Goal: Obtain resource: Obtain resource

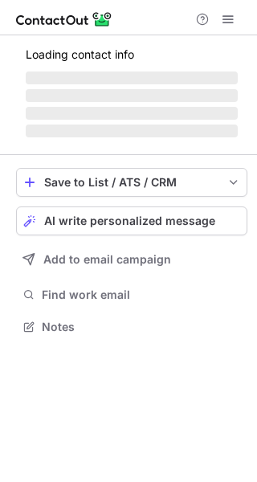
scroll to position [326, 257]
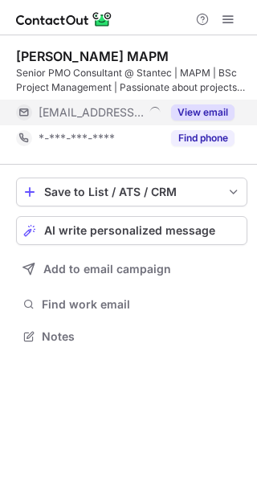
click at [202, 111] on button "View email" at bounding box center [203, 113] width 64 height 16
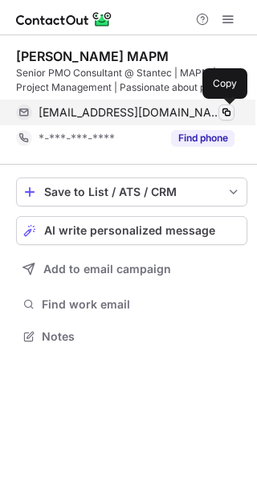
click at [223, 115] on span at bounding box center [226, 112] width 13 height 13
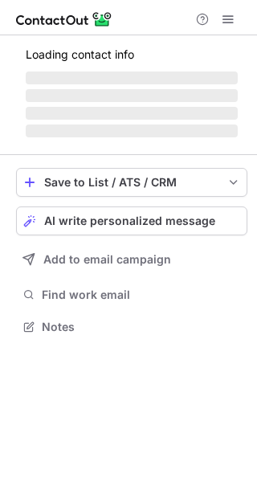
scroll to position [311, 257]
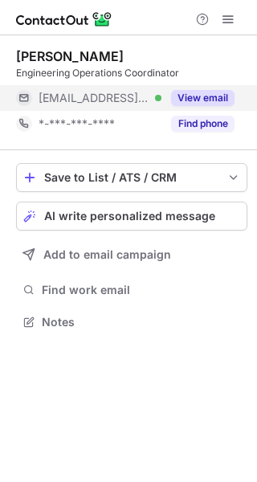
click at [195, 101] on button "View email" at bounding box center [203, 98] width 64 height 16
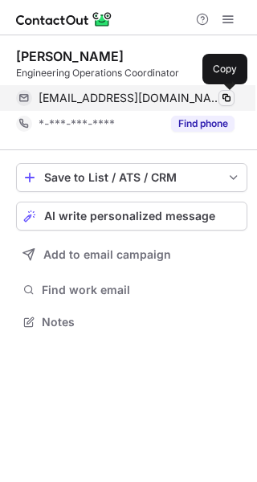
click at [226, 96] on span at bounding box center [226, 98] width 13 height 13
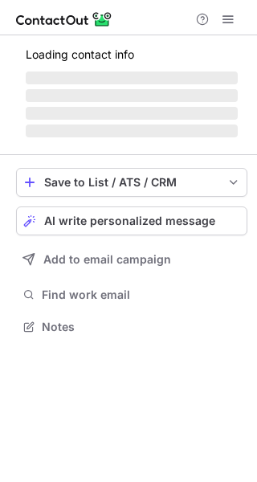
scroll to position [311, 257]
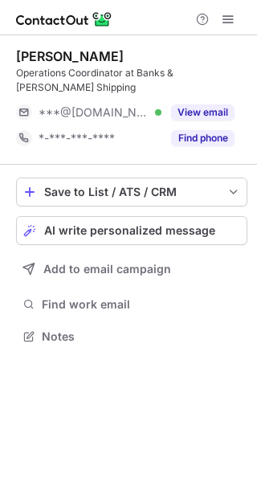
scroll to position [311, 257]
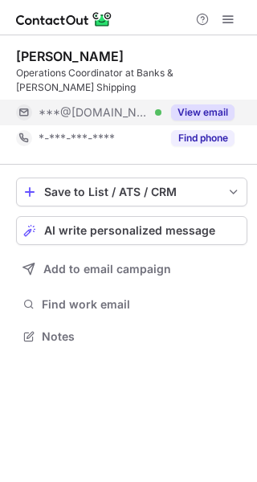
click at [207, 105] on button "View email" at bounding box center [203, 113] width 64 height 16
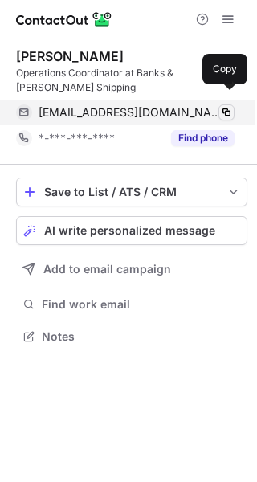
click at [230, 106] on span at bounding box center [226, 112] width 13 height 13
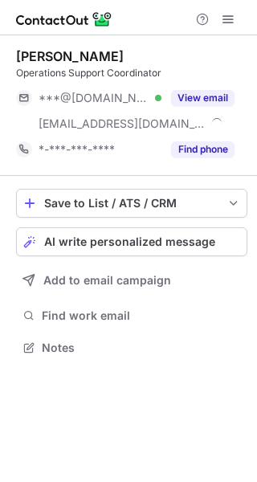
scroll to position [337, 257]
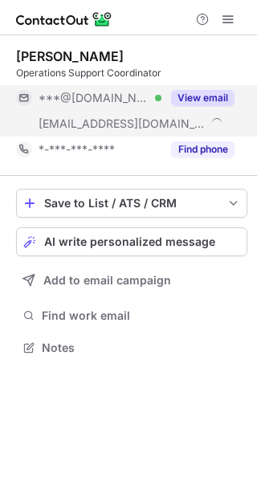
click at [213, 96] on button "View email" at bounding box center [203, 98] width 64 height 16
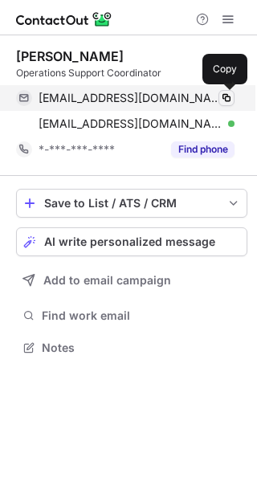
click at [227, 97] on span at bounding box center [226, 98] width 13 height 13
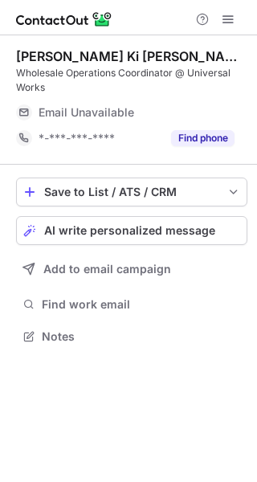
scroll to position [326, 257]
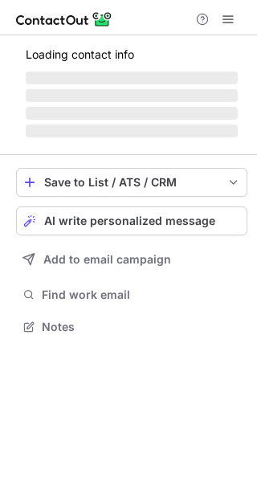
scroll to position [311, 257]
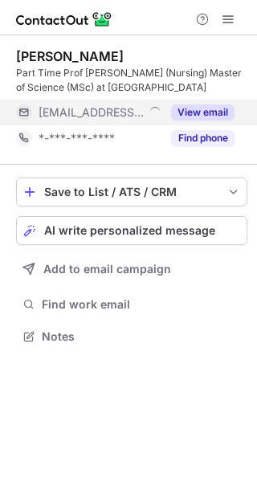
click at [211, 109] on button "View email" at bounding box center [203, 113] width 64 height 16
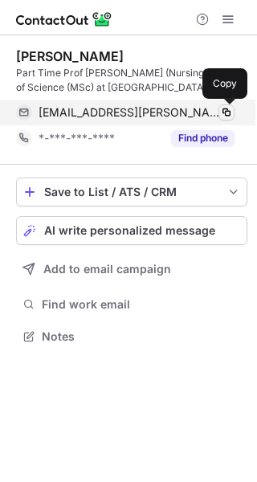
click at [231, 113] on span at bounding box center [226, 112] width 13 height 13
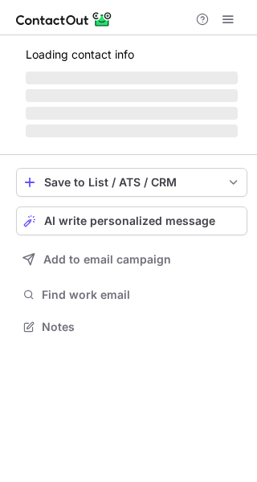
scroll to position [311, 257]
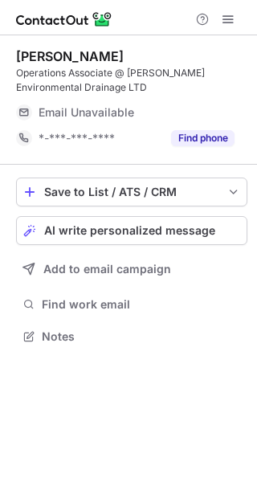
scroll to position [326, 257]
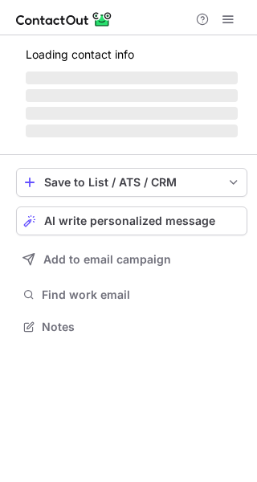
scroll to position [326, 257]
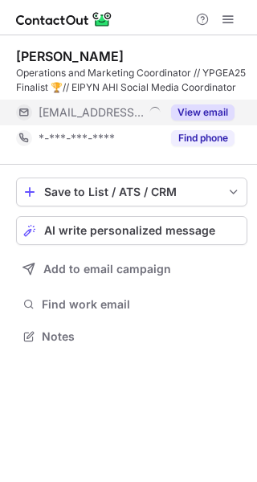
click at [211, 107] on button "View email" at bounding box center [203, 113] width 64 height 16
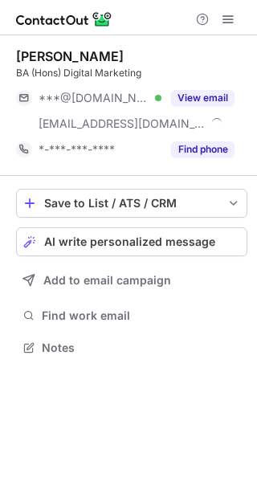
scroll to position [337, 257]
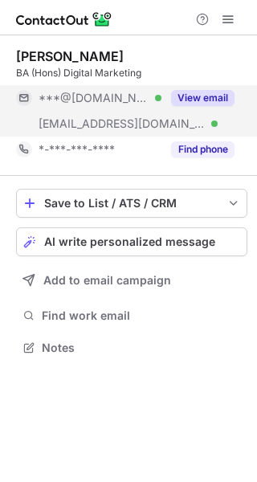
click at [210, 96] on button "View email" at bounding box center [203, 98] width 64 height 16
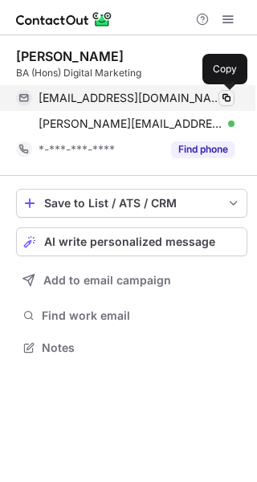
click at [231, 98] on span at bounding box center [226, 98] width 13 height 13
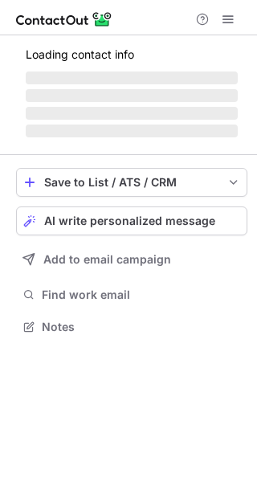
scroll to position [311, 257]
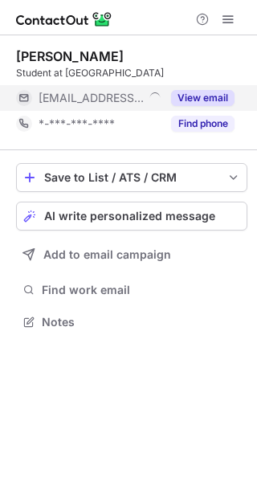
click at [207, 99] on button "View email" at bounding box center [203, 98] width 64 height 16
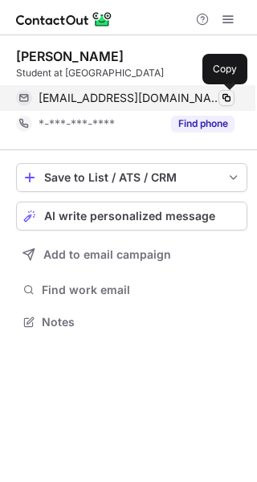
click at [229, 96] on span at bounding box center [226, 98] width 13 height 13
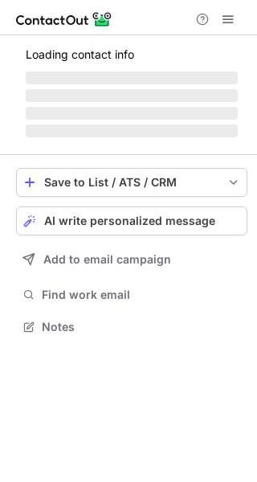
scroll to position [326, 257]
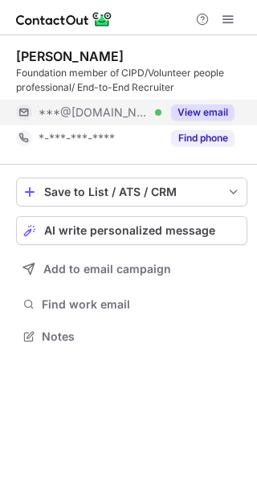
click at [206, 112] on button "View email" at bounding box center [203, 113] width 64 height 16
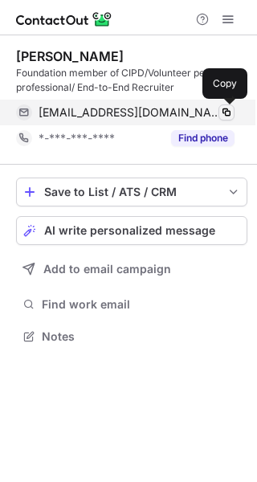
click at [227, 108] on span at bounding box center [226, 112] width 13 height 13
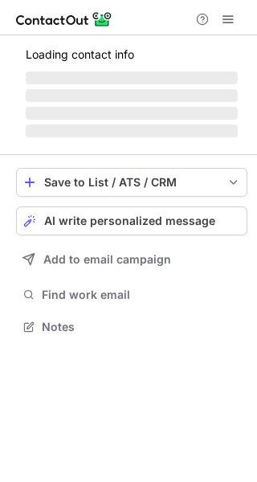
scroll to position [311, 257]
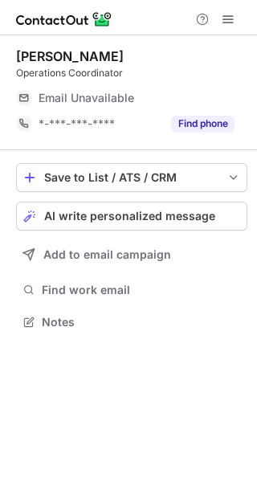
scroll to position [311, 257]
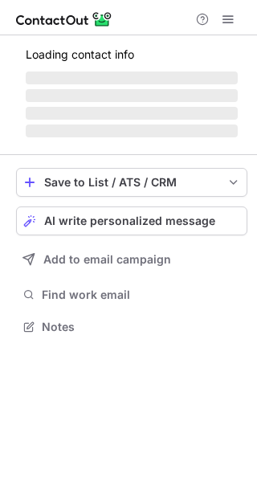
scroll to position [311, 257]
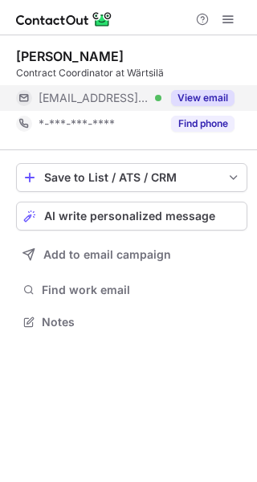
click at [199, 93] on button "View email" at bounding box center [203, 98] width 64 height 16
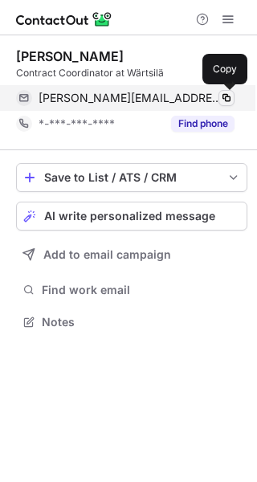
click at [229, 93] on span at bounding box center [226, 98] width 13 height 13
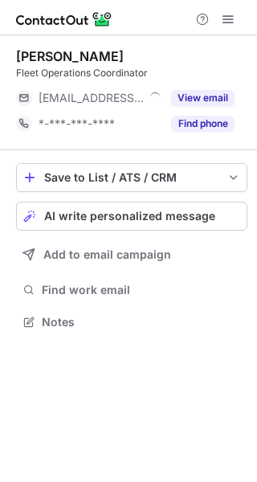
scroll to position [311, 257]
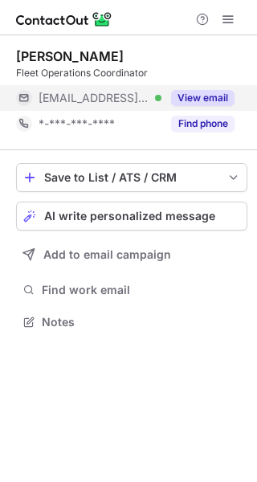
click at [195, 92] on button "View email" at bounding box center [203, 98] width 64 height 16
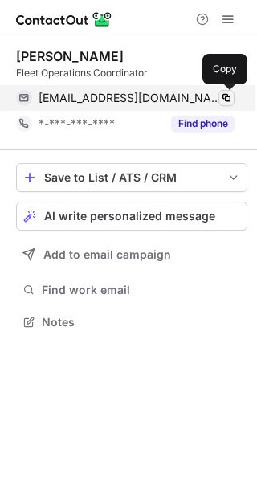
click at [228, 96] on span at bounding box center [226, 98] width 13 height 13
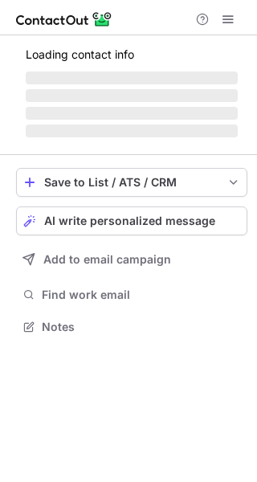
scroll to position [311, 257]
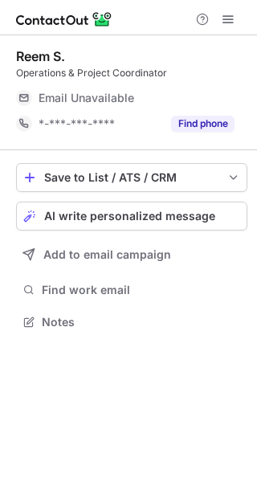
scroll to position [311, 257]
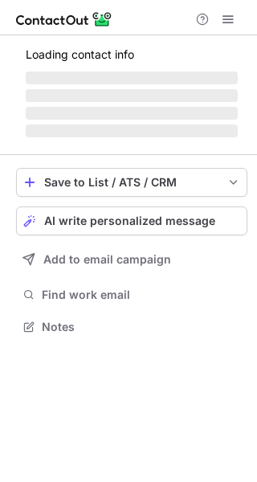
scroll to position [326, 257]
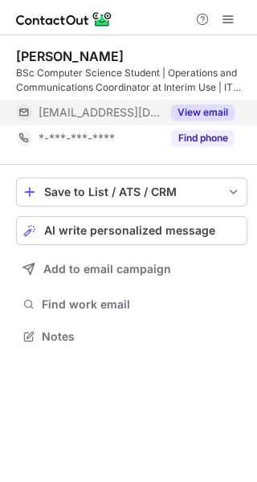
click at [207, 116] on button "View email" at bounding box center [203, 113] width 64 height 16
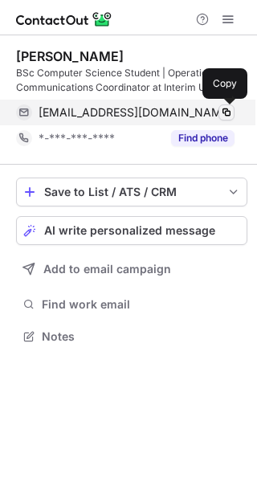
click at [231, 113] on span at bounding box center [226, 112] width 13 height 13
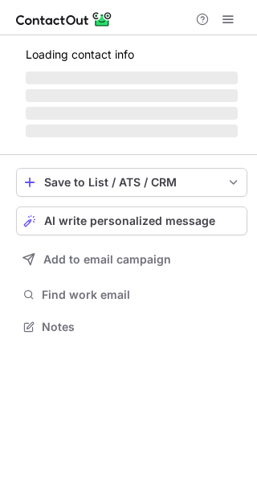
scroll to position [326, 257]
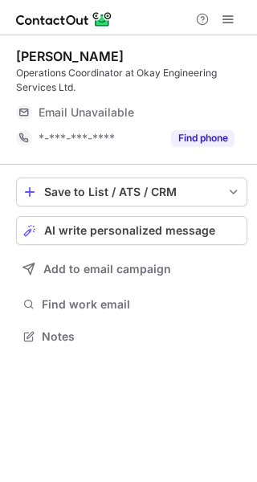
scroll to position [326, 257]
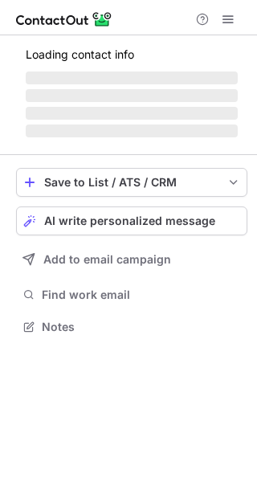
scroll to position [311, 257]
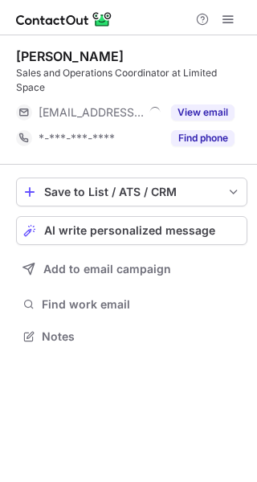
scroll to position [326, 257]
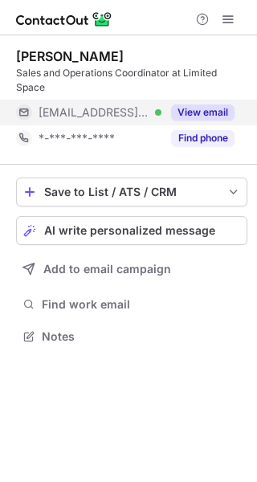
click at [207, 111] on button "View email" at bounding box center [203, 113] width 64 height 16
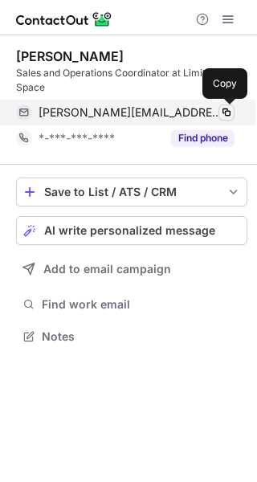
click at [230, 109] on span at bounding box center [226, 112] width 13 height 13
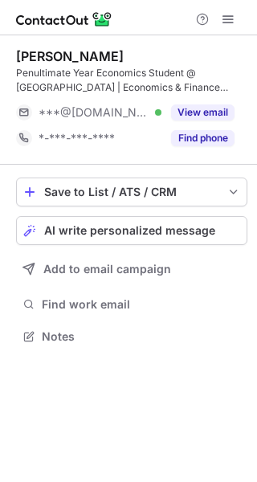
scroll to position [326, 257]
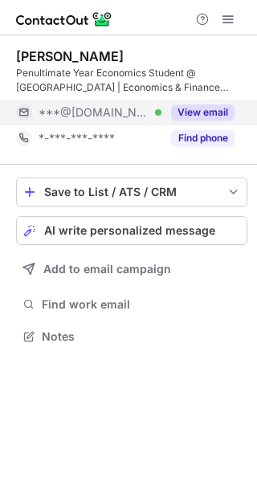
click at [201, 111] on button "View email" at bounding box center [203, 113] width 64 height 16
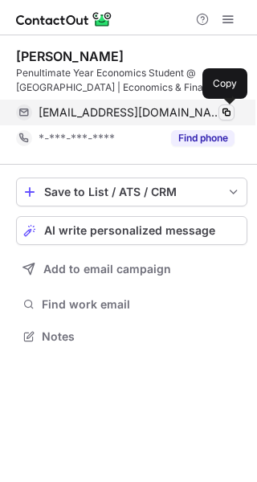
click at [227, 112] on span at bounding box center [226, 112] width 13 height 13
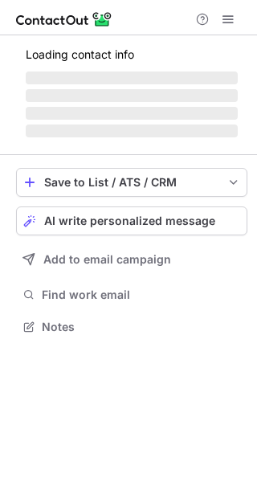
scroll to position [311, 257]
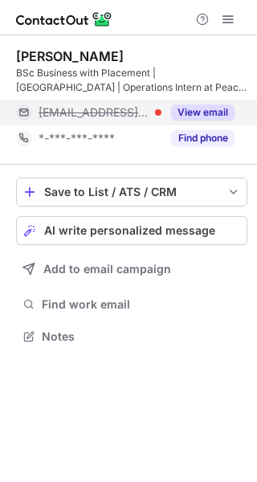
click at [204, 114] on button "View email" at bounding box center [203, 113] width 64 height 16
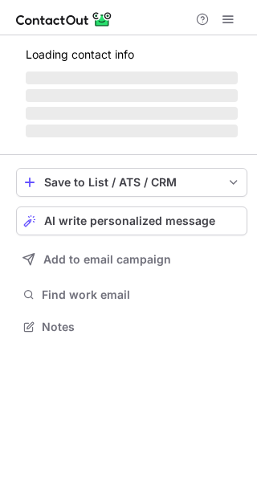
scroll to position [337, 257]
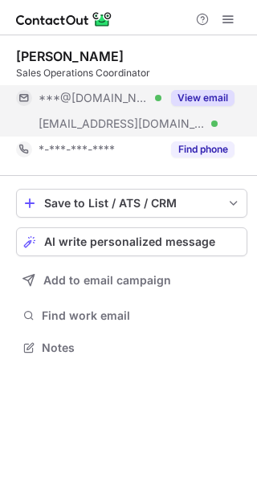
click at [207, 96] on button "View email" at bounding box center [203, 98] width 64 height 16
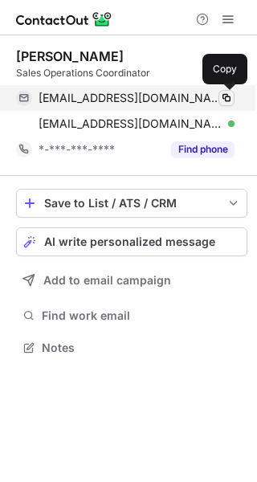
click at [227, 96] on span at bounding box center [226, 98] width 13 height 13
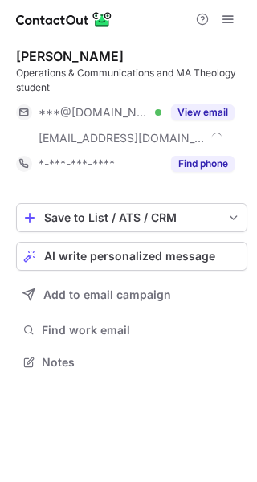
scroll to position [351, 257]
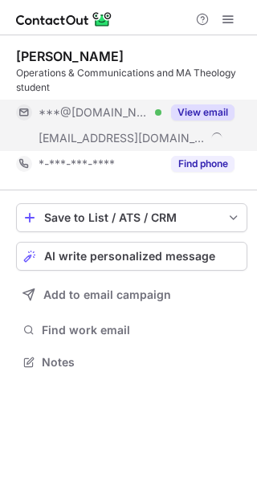
click at [199, 109] on button "View email" at bounding box center [203, 113] width 64 height 16
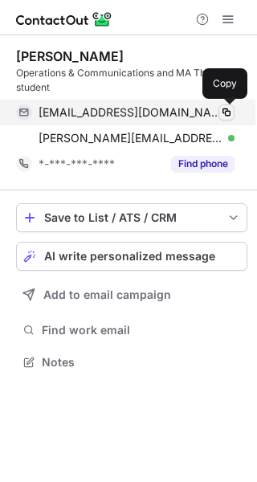
click at [226, 109] on span at bounding box center [226, 112] width 13 height 13
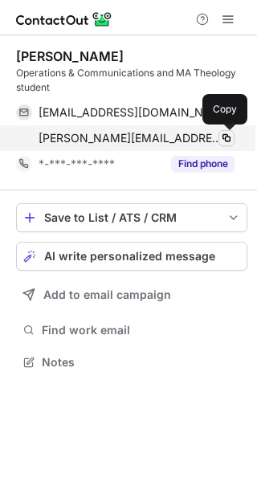
click at [227, 137] on span at bounding box center [226, 138] width 13 height 13
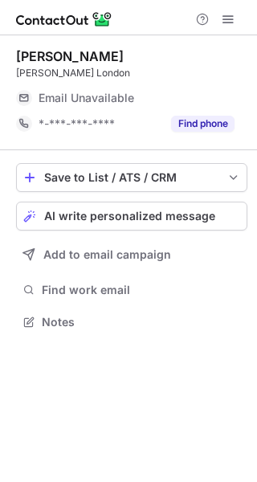
scroll to position [311, 257]
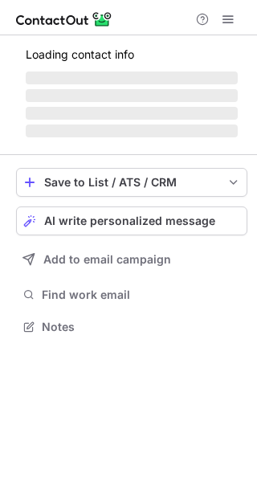
scroll to position [311, 257]
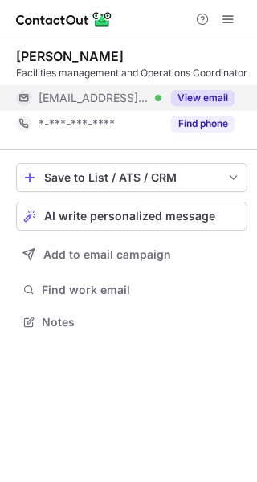
click at [209, 97] on button "View email" at bounding box center [203, 98] width 64 height 16
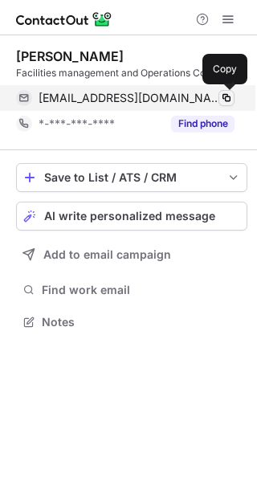
click at [229, 97] on span at bounding box center [226, 98] width 13 height 13
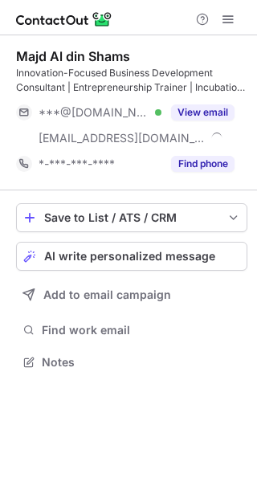
scroll to position [351, 257]
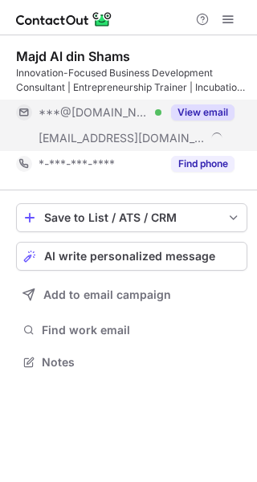
click at [208, 113] on button "View email" at bounding box center [203, 113] width 64 height 16
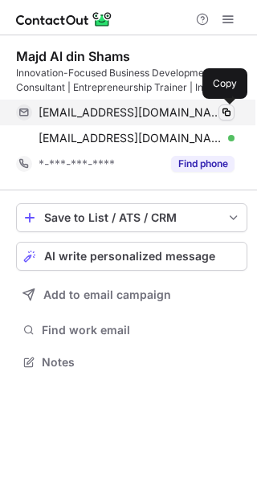
click at [223, 113] on span at bounding box center [226, 112] width 13 height 13
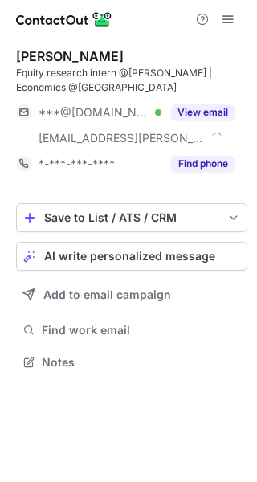
scroll to position [351, 257]
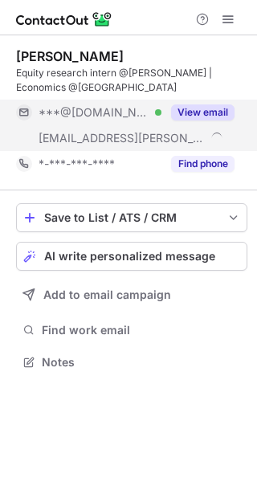
click at [209, 108] on button "View email" at bounding box center [203, 113] width 64 height 16
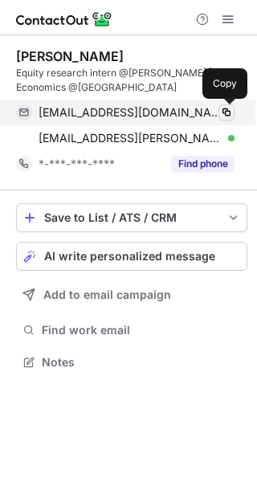
click at [228, 112] on span at bounding box center [226, 112] width 13 height 13
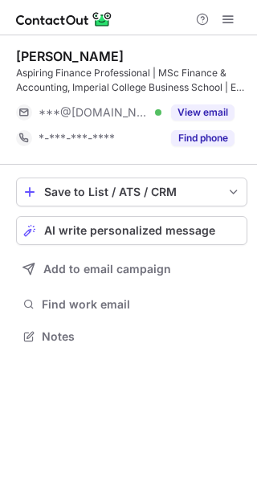
scroll to position [326, 257]
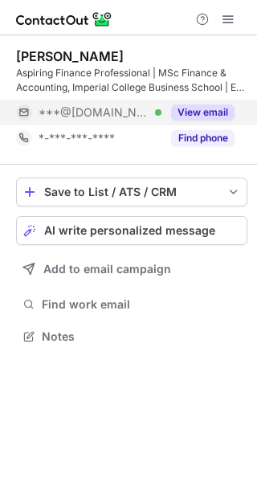
click at [208, 107] on button "View email" at bounding box center [203, 113] width 64 height 16
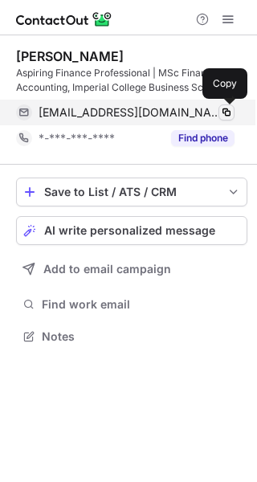
click at [225, 109] on span at bounding box center [226, 112] width 13 height 13
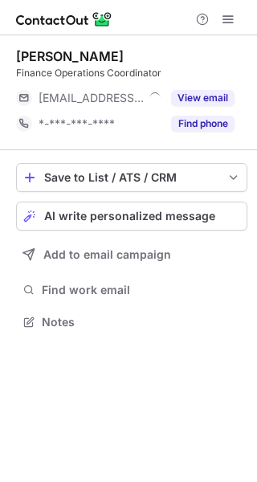
scroll to position [311, 257]
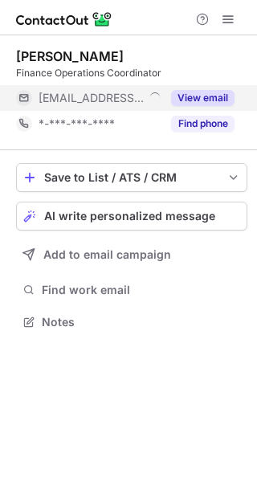
click at [213, 92] on button "View email" at bounding box center [203, 98] width 64 height 16
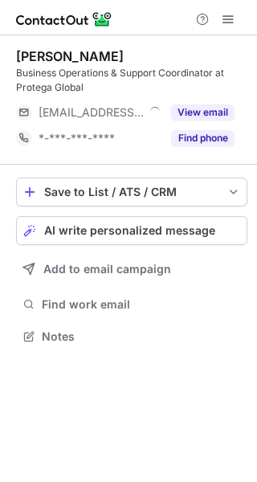
scroll to position [326, 257]
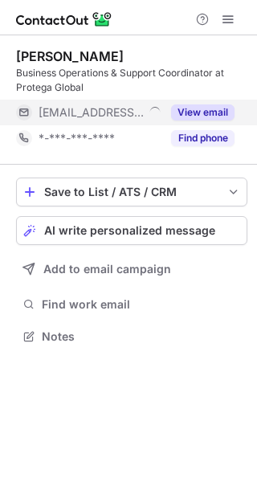
click at [207, 113] on button "View email" at bounding box center [203, 113] width 64 height 16
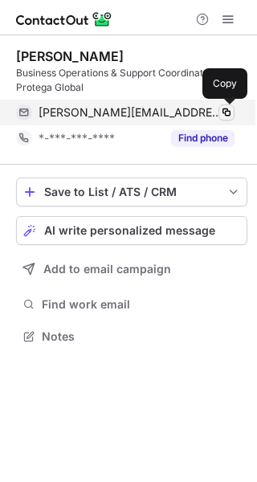
click at [230, 110] on span at bounding box center [226, 112] width 13 height 13
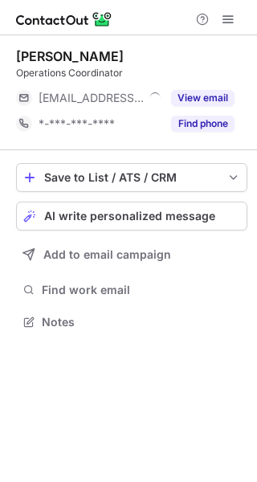
scroll to position [311, 257]
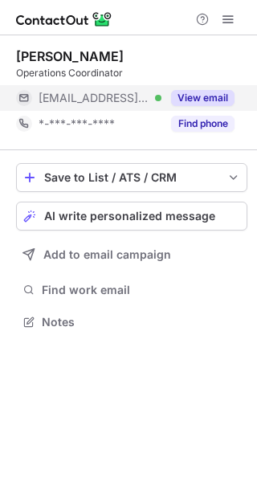
click at [216, 99] on button "View email" at bounding box center [203, 98] width 64 height 16
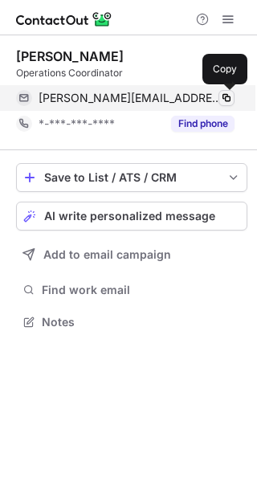
click at [227, 98] on span at bounding box center [226, 98] width 13 height 13
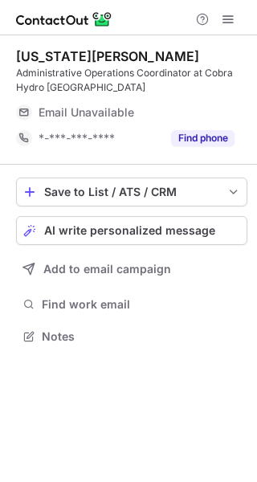
scroll to position [326, 257]
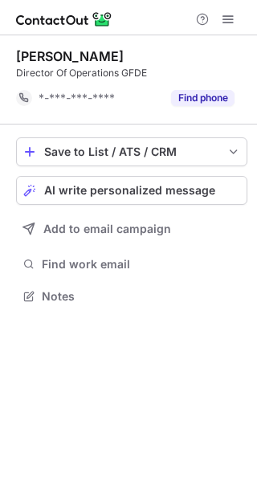
scroll to position [285, 257]
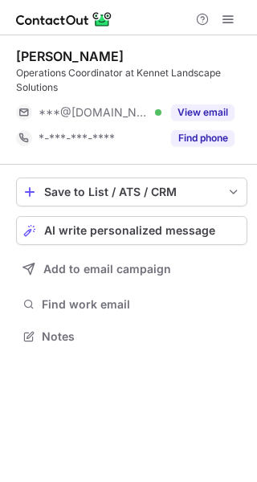
scroll to position [326, 257]
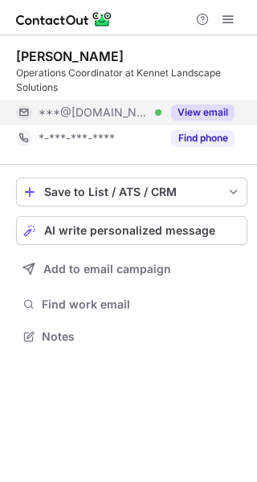
click at [199, 113] on button "View email" at bounding box center [203, 113] width 64 height 16
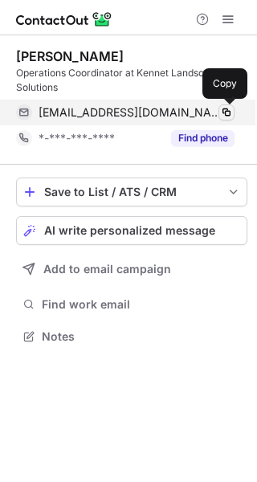
click at [227, 113] on span at bounding box center [226, 112] width 13 height 13
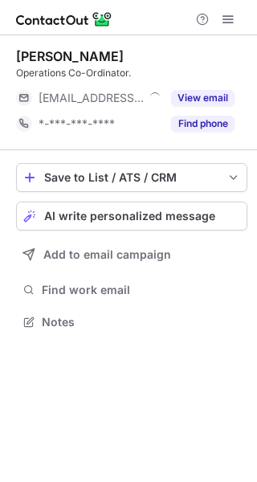
scroll to position [311, 257]
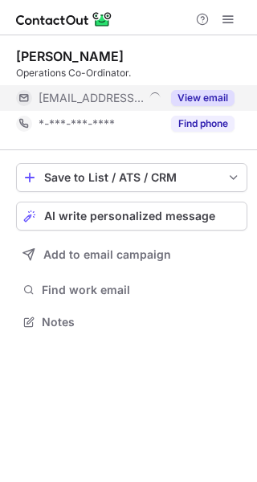
click at [211, 96] on button "View email" at bounding box center [203, 98] width 64 height 16
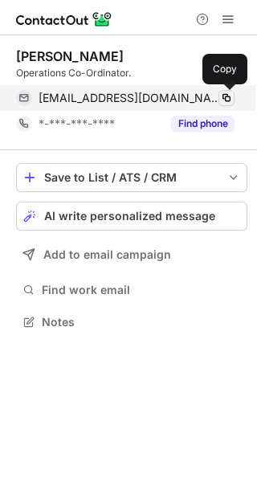
click at [228, 96] on span at bounding box center [226, 98] width 13 height 13
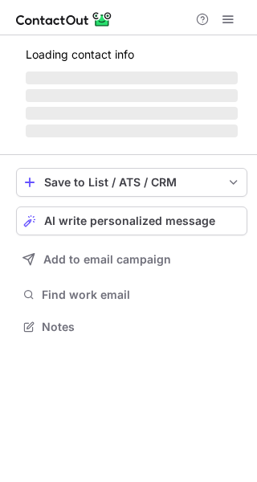
scroll to position [311, 257]
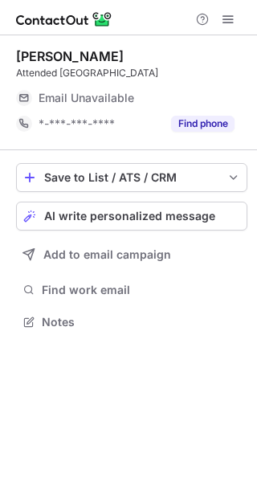
scroll to position [311, 257]
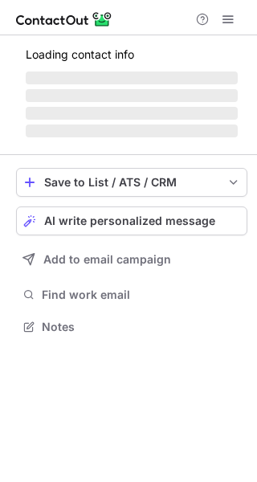
scroll to position [311, 257]
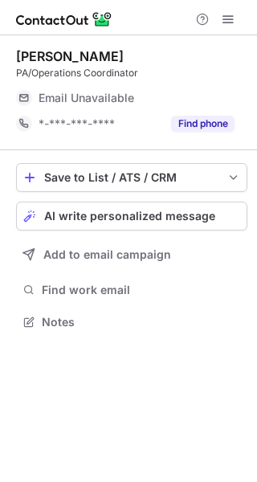
scroll to position [311, 257]
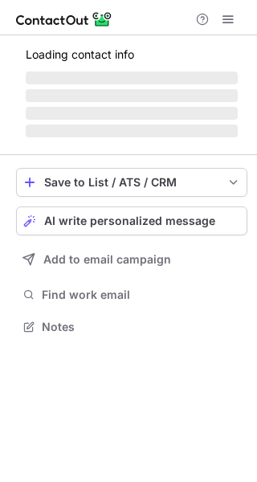
scroll to position [326, 257]
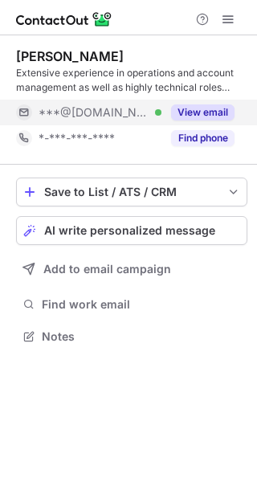
click at [211, 110] on button "View email" at bounding box center [203, 113] width 64 height 16
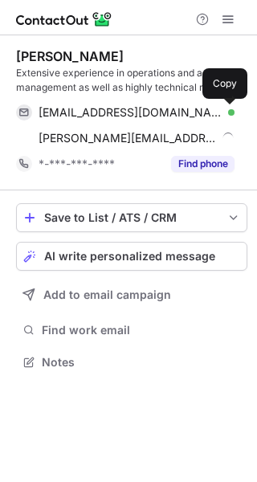
scroll to position [351, 257]
click at [225, 111] on span at bounding box center [226, 112] width 13 height 13
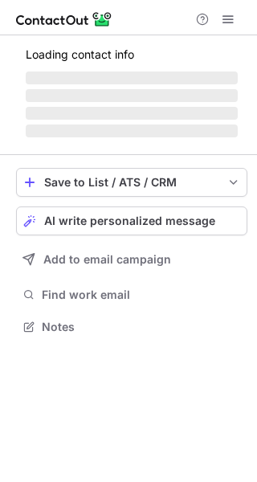
scroll to position [311, 257]
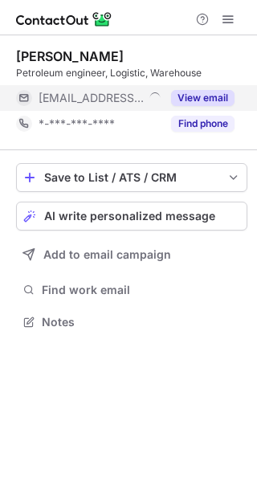
click at [211, 99] on button "View email" at bounding box center [203, 98] width 64 height 16
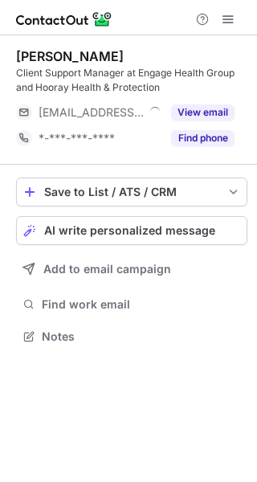
scroll to position [326, 257]
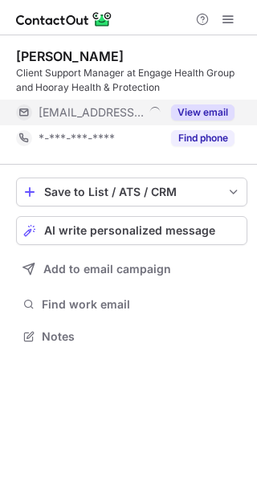
click at [210, 109] on button "View email" at bounding box center [203, 113] width 64 height 16
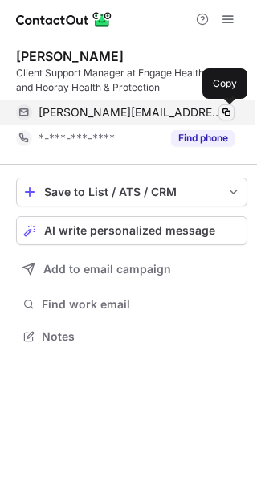
click at [229, 114] on span at bounding box center [226, 112] width 13 height 13
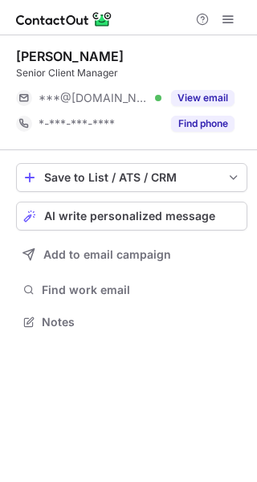
scroll to position [311, 257]
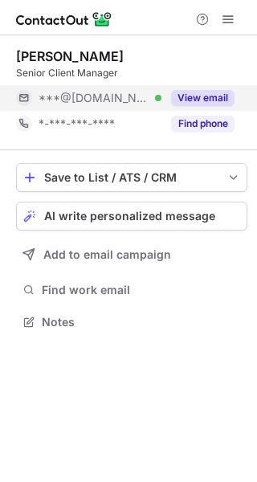
click at [214, 96] on button "View email" at bounding box center [203, 98] width 64 height 16
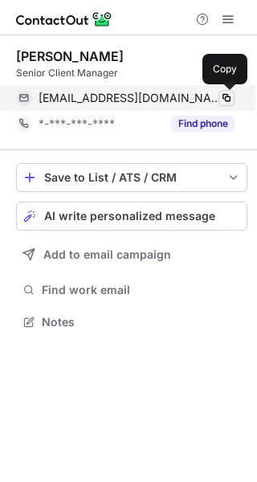
click at [226, 95] on span at bounding box center [226, 98] width 13 height 13
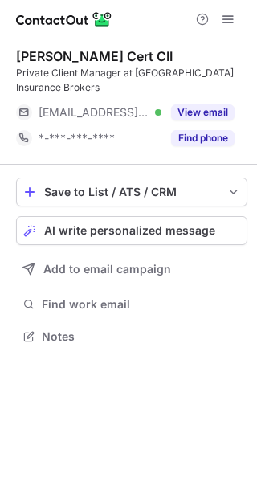
scroll to position [326, 257]
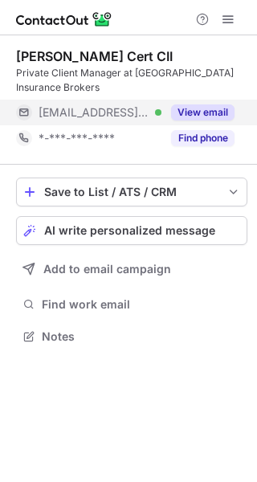
click at [207, 111] on button "View email" at bounding box center [203, 113] width 64 height 16
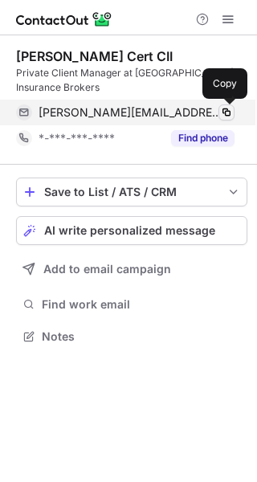
click at [227, 109] on span at bounding box center [226, 112] width 13 height 13
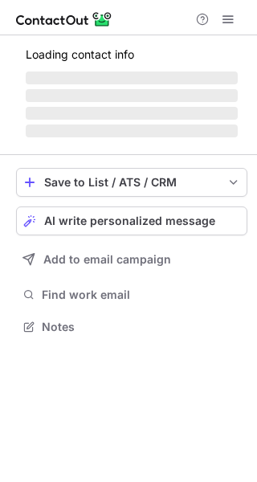
scroll to position [311, 257]
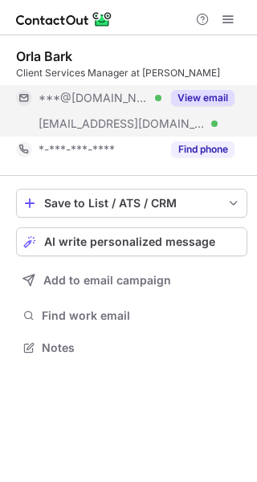
click at [212, 98] on button "View email" at bounding box center [203, 98] width 64 height 16
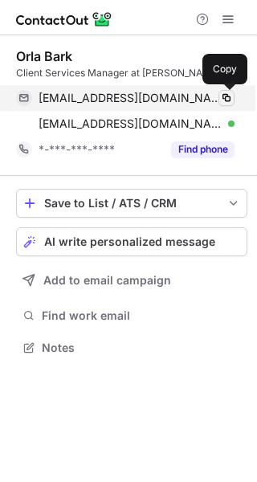
click at [227, 96] on span at bounding box center [226, 98] width 13 height 13
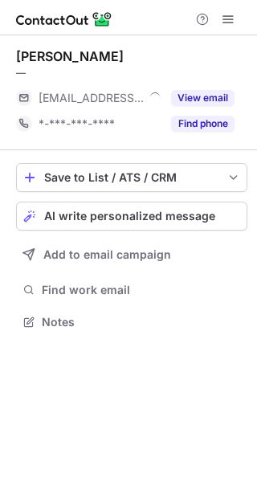
scroll to position [311, 257]
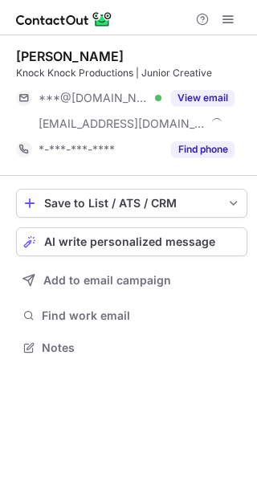
scroll to position [337, 257]
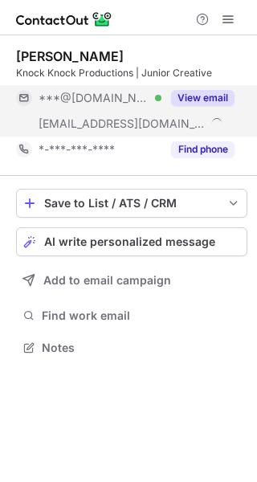
click at [203, 94] on button "View email" at bounding box center [203, 98] width 64 height 16
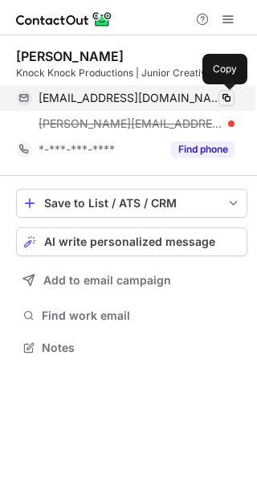
click at [226, 94] on span at bounding box center [226, 98] width 13 height 13
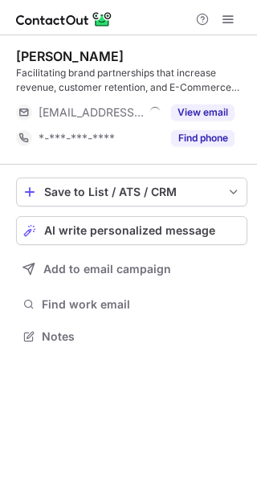
scroll to position [326, 257]
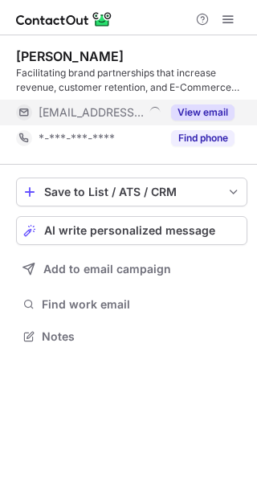
click at [207, 110] on button "View email" at bounding box center [203, 113] width 64 height 16
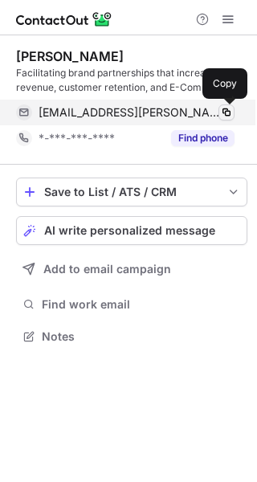
click at [225, 110] on span at bounding box center [226, 112] width 13 height 13
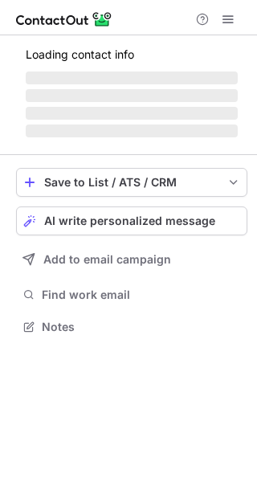
scroll to position [311, 257]
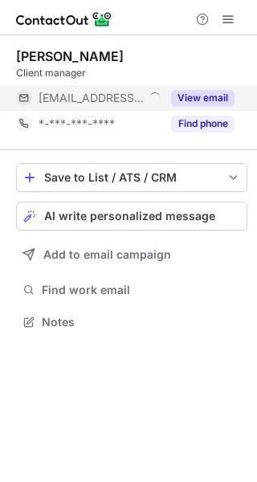
click at [195, 95] on button "View email" at bounding box center [203, 98] width 64 height 16
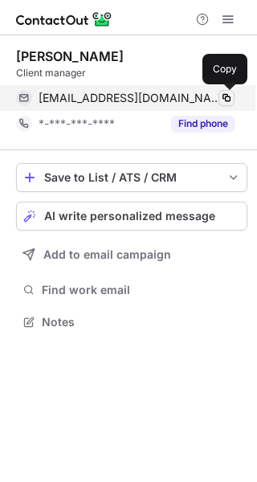
click at [227, 93] on span at bounding box center [226, 98] width 13 height 13
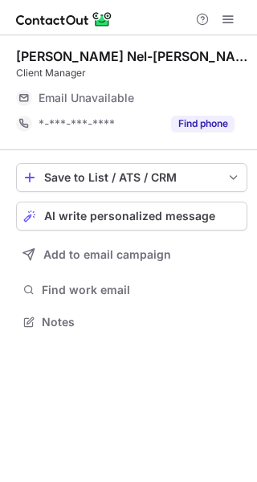
scroll to position [311, 257]
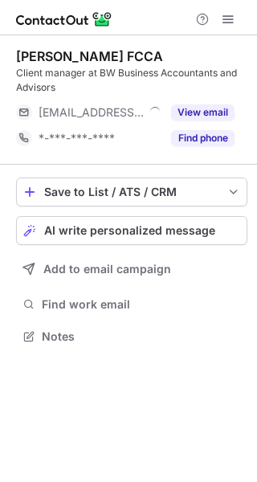
scroll to position [326, 257]
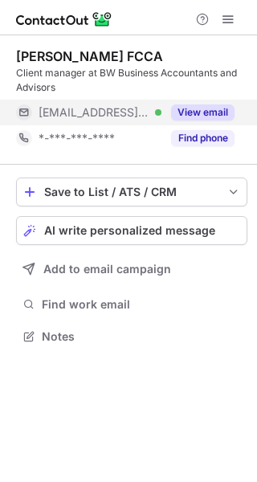
click at [201, 108] on button "View email" at bounding box center [203, 113] width 64 height 16
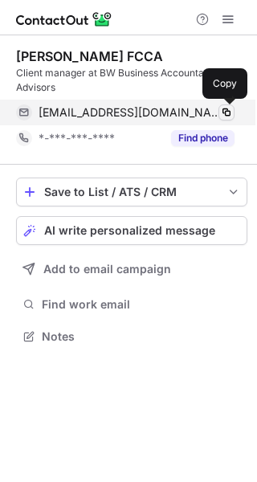
click at [226, 110] on span at bounding box center [226, 112] width 13 height 13
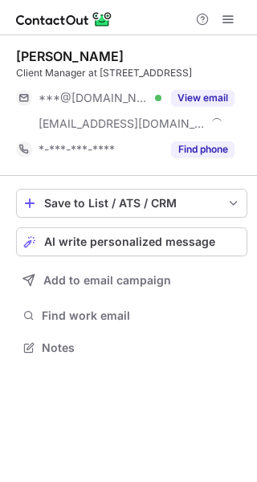
scroll to position [337, 257]
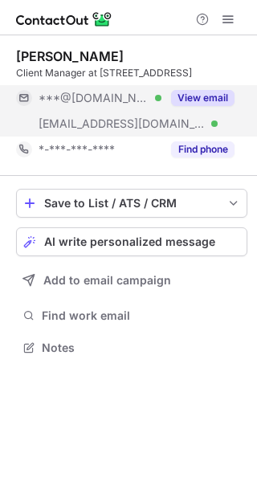
click at [215, 101] on button "View email" at bounding box center [203, 98] width 64 height 16
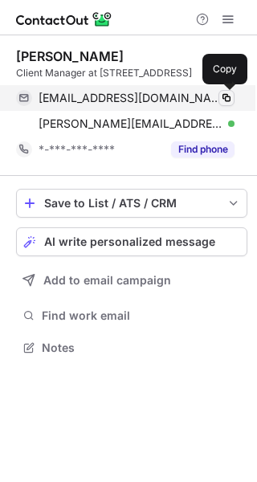
click at [224, 98] on span at bounding box center [226, 98] width 13 height 13
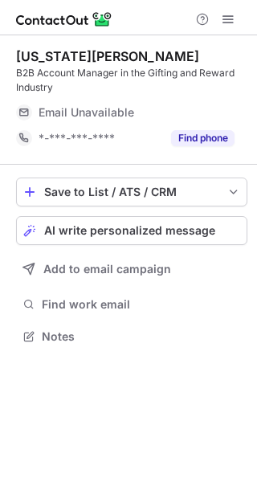
scroll to position [326, 257]
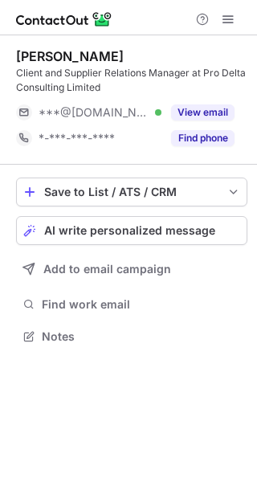
scroll to position [326, 257]
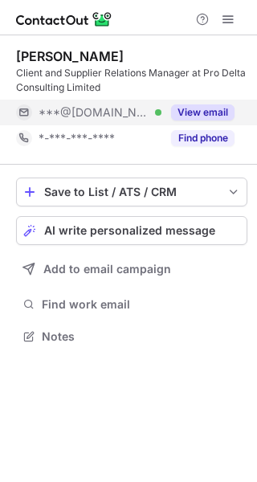
click at [210, 108] on button "View email" at bounding box center [203, 113] width 64 height 16
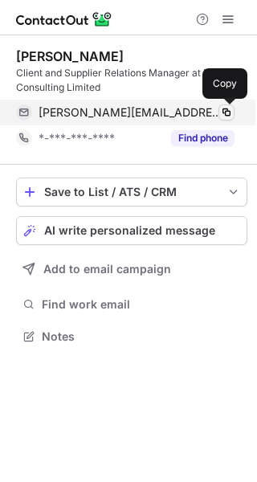
click at [224, 109] on span at bounding box center [226, 112] width 13 height 13
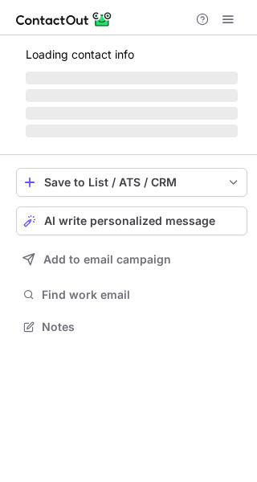
scroll to position [377, 257]
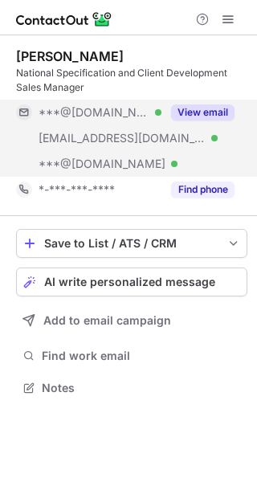
click at [206, 108] on button "View email" at bounding box center [203, 113] width 64 height 16
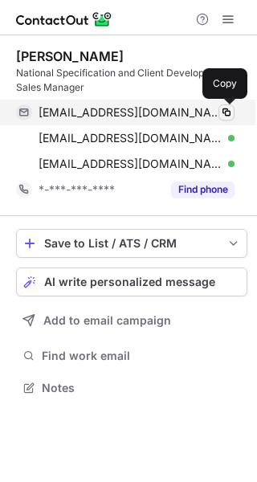
click at [231, 109] on span at bounding box center [226, 112] width 13 height 13
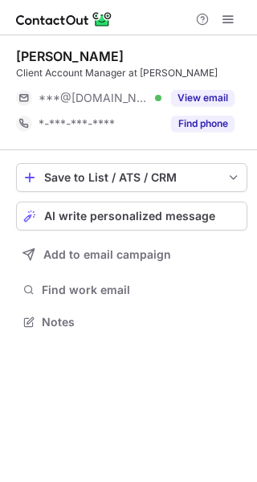
scroll to position [311, 257]
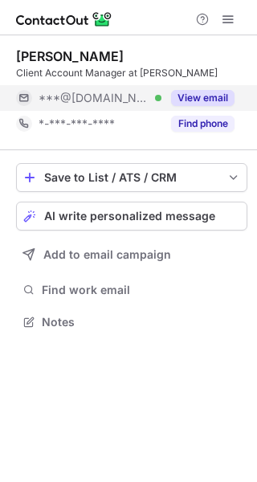
click at [215, 98] on button "View email" at bounding box center [203, 98] width 64 height 16
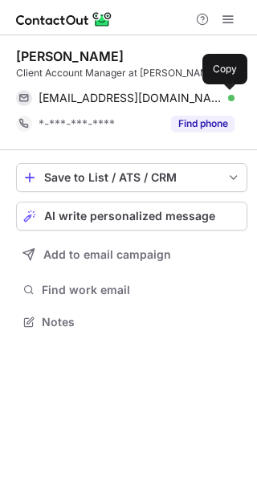
click at [230, 96] on span at bounding box center [226, 98] width 13 height 13
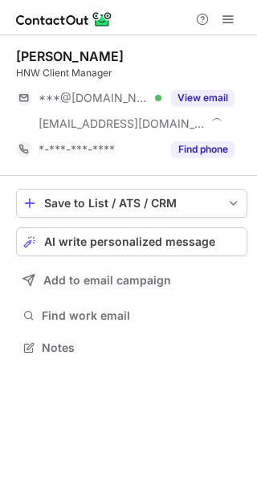
scroll to position [337, 257]
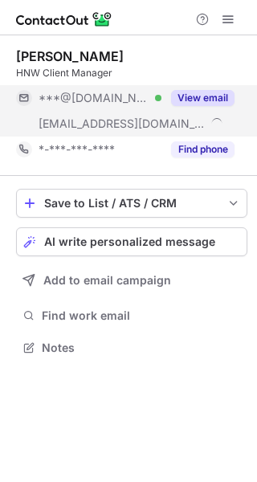
click at [200, 100] on button "View email" at bounding box center [203, 98] width 64 height 16
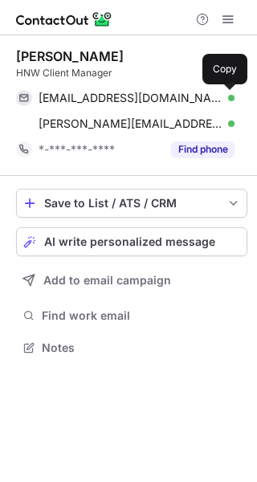
click at [223, 100] on span at bounding box center [226, 98] width 13 height 13
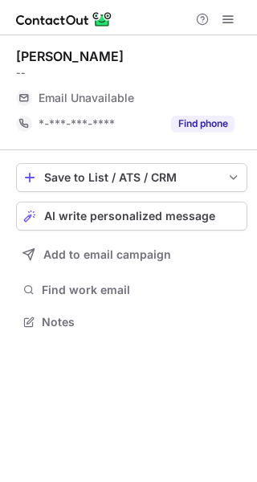
scroll to position [311, 257]
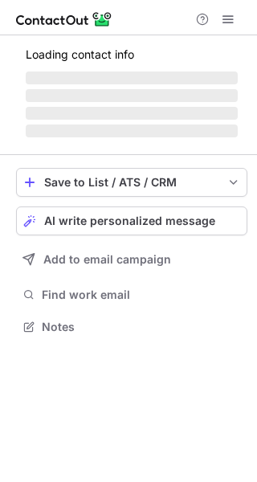
scroll to position [337, 257]
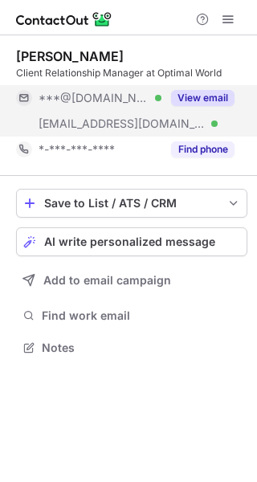
click at [199, 102] on button "View email" at bounding box center [203, 98] width 64 height 16
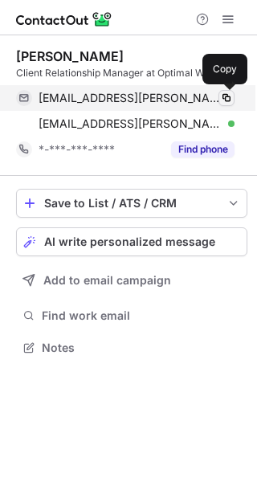
click at [232, 97] on span at bounding box center [226, 98] width 13 height 13
click at [228, 98] on span at bounding box center [226, 98] width 13 height 13
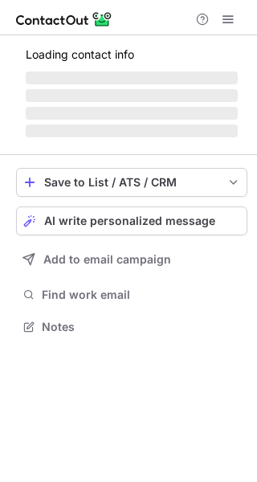
scroll to position [311, 257]
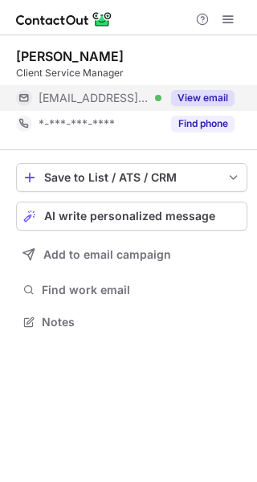
click at [218, 100] on button "View email" at bounding box center [203, 98] width 64 height 16
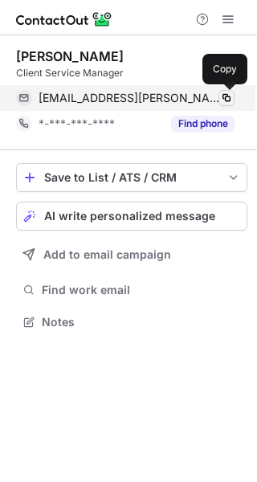
click at [227, 100] on span at bounding box center [226, 98] width 13 height 13
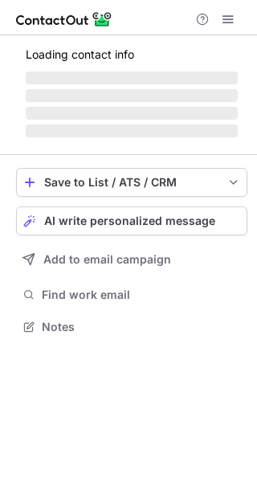
scroll to position [351, 257]
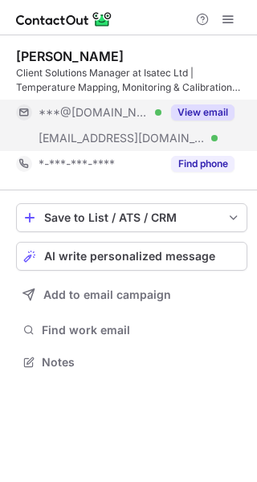
click at [202, 114] on button "View email" at bounding box center [203, 113] width 64 height 16
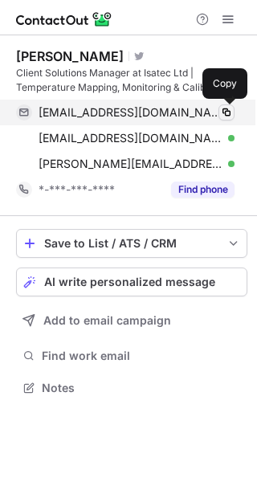
click at [224, 113] on span at bounding box center [226, 112] width 13 height 13
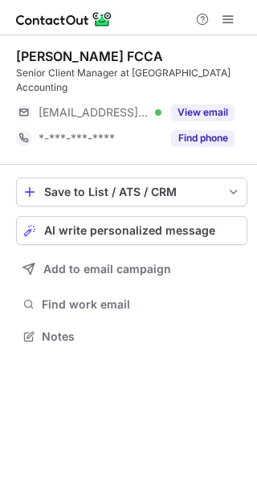
scroll to position [311, 257]
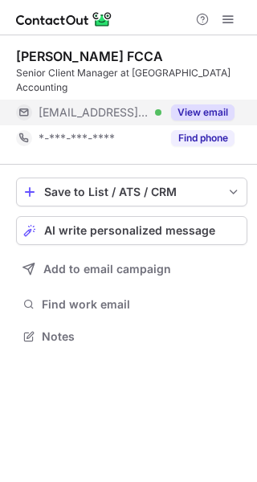
click at [206, 105] on button "View email" at bounding box center [203, 113] width 64 height 16
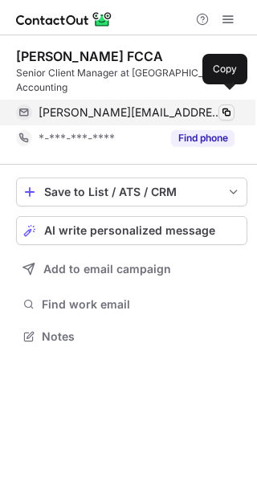
click at [224, 106] on span at bounding box center [226, 112] width 13 height 13
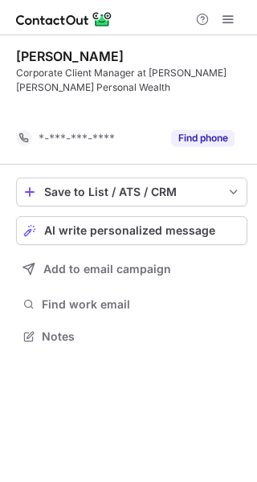
scroll to position [300, 257]
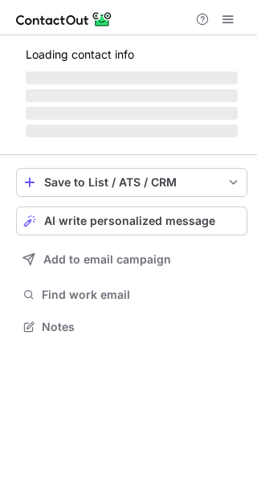
scroll to position [311, 257]
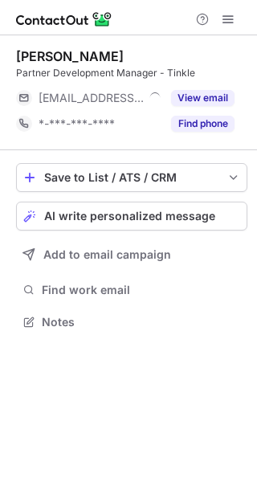
scroll to position [311, 257]
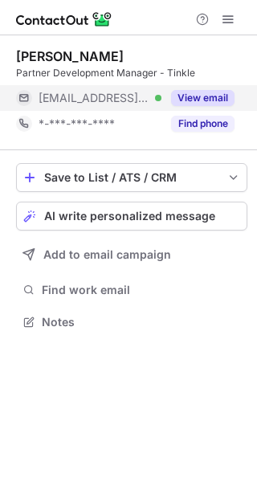
click at [199, 99] on button "View email" at bounding box center [203, 98] width 64 height 16
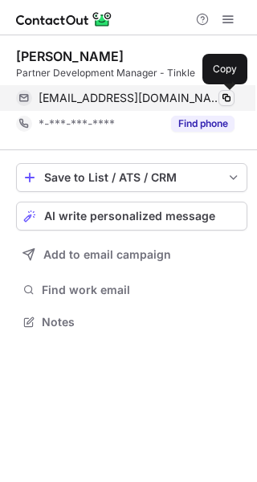
click at [227, 100] on span at bounding box center [226, 98] width 13 height 13
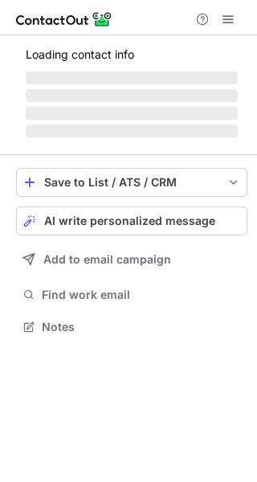
scroll to position [311, 257]
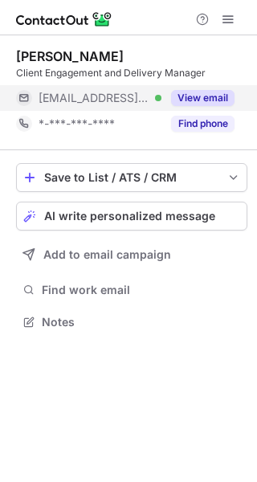
click at [217, 99] on button "View email" at bounding box center [203, 98] width 64 height 16
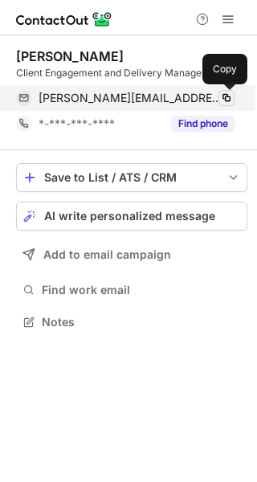
click at [227, 97] on span at bounding box center [226, 98] width 13 height 13
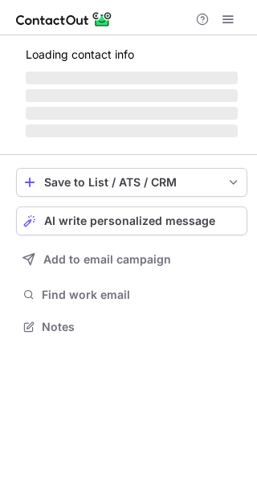
scroll to position [311, 257]
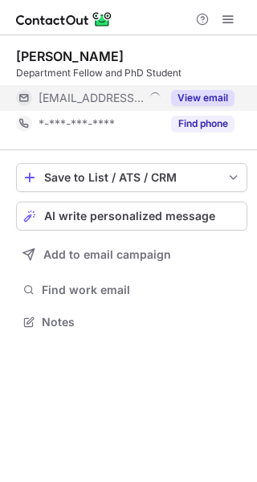
click at [205, 96] on button "View email" at bounding box center [203, 98] width 64 height 16
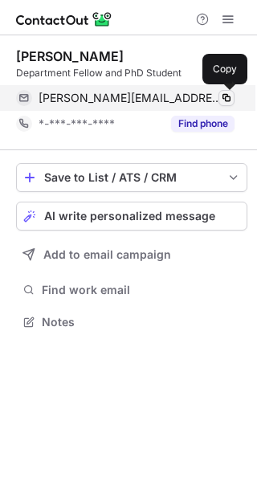
click at [227, 98] on span at bounding box center [226, 98] width 13 height 13
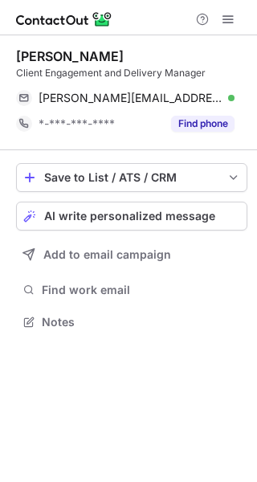
scroll to position [311, 257]
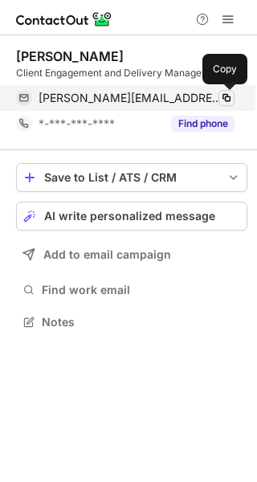
click at [227, 98] on span at bounding box center [226, 98] width 13 height 13
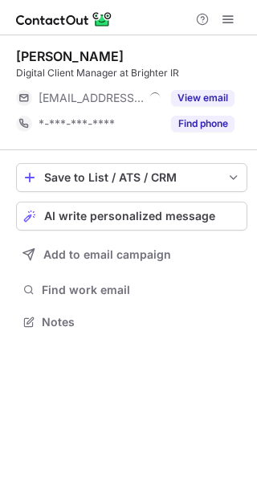
scroll to position [311, 257]
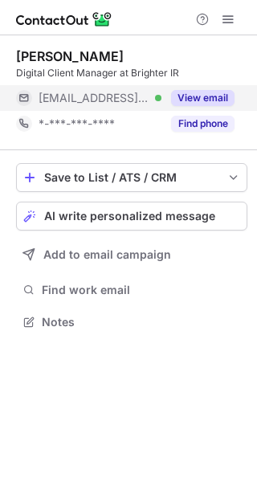
click at [205, 97] on button "View email" at bounding box center [203, 98] width 64 height 16
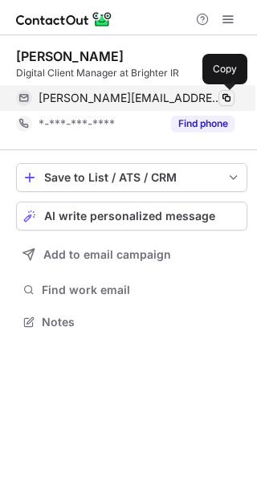
click at [229, 98] on span at bounding box center [226, 98] width 13 height 13
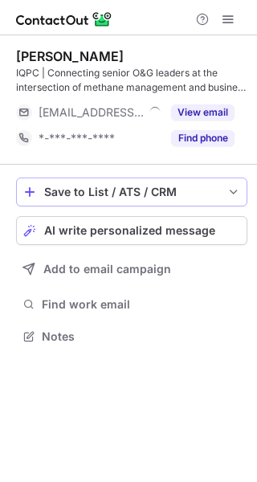
scroll to position [326, 257]
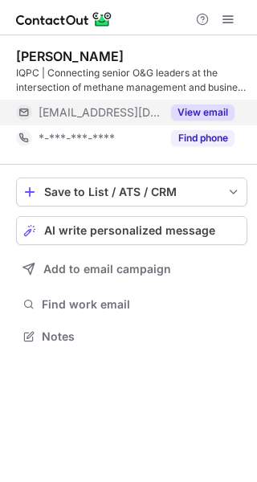
click at [199, 115] on button "View email" at bounding box center [203, 113] width 64 height 16
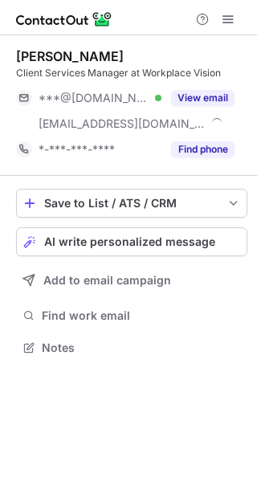
scroll to position [337, 257]
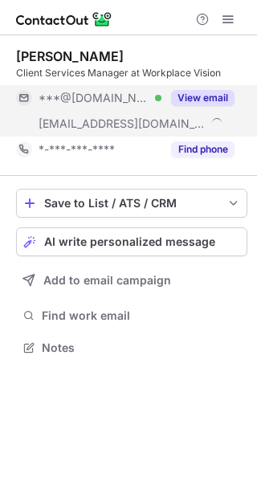
click at [203, 95] on button "View email" at bounding box center [203, 98] width 64 height 16
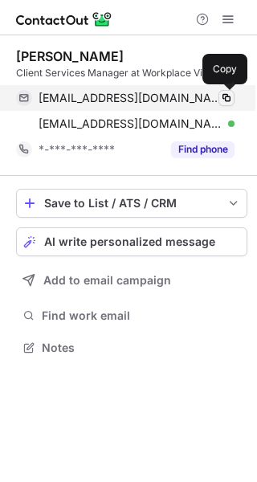
click at [229, 95] on span at bounding box center [226, 98] width 13 height 13
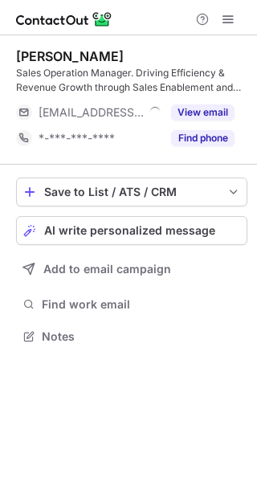
scroll to position [326, 257]
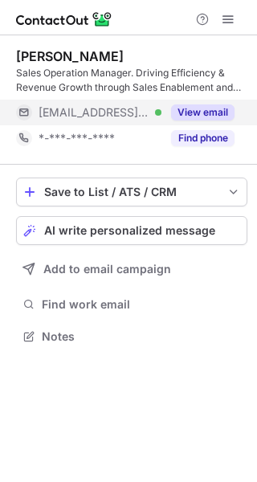
click at [203, 114] on button "View email" at bounding box center [203, 113] width 64 height 16
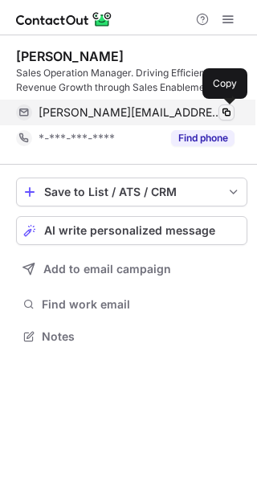
click at [227, 110] on span at bounding box center [226, 112] width 13 height 13
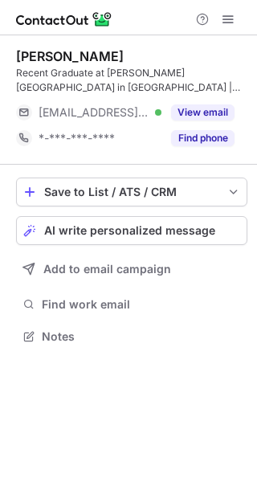
scroll to position [326, 257]
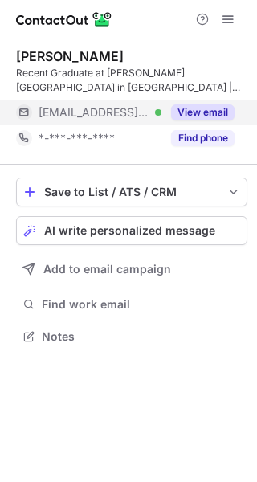
click at [207, 111] on button "View email" at bounding box center [203, 113] width 64 height 16
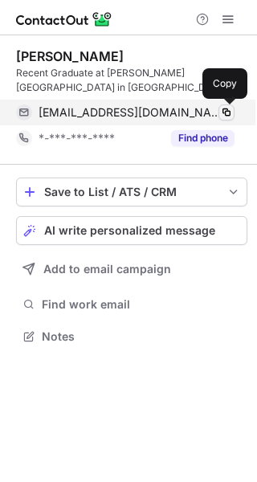
click at [230, 113] on span at bounding box center [226, 112] width 13 height 13
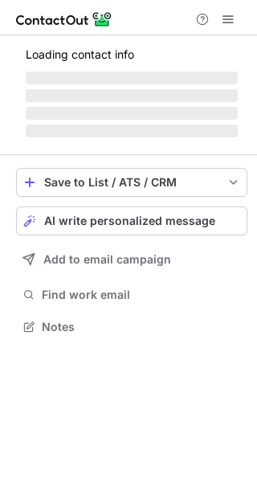
scroll to position [326, 257]
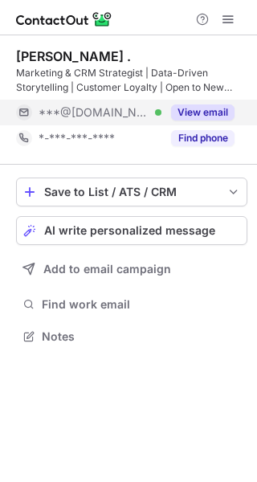
click at [208, 111] on button "View email" at bounding box center [203, 113] width 64 height 16
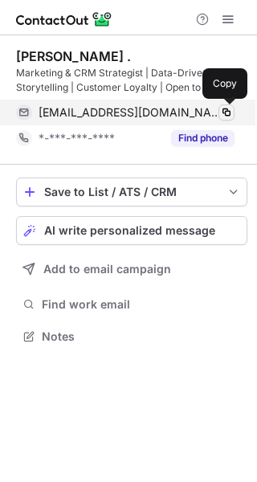
click at [227, 109] on span at bounding box center [226, 112] width 13 height 13
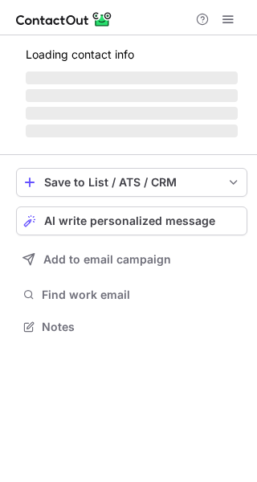
scroll to position [326, 257]
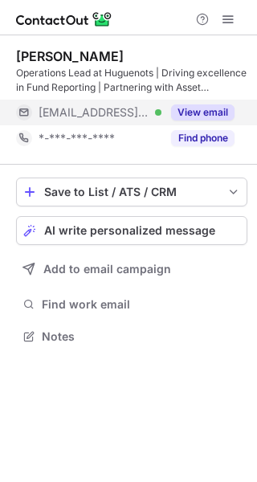
click at [209, 111] on button "View email" at bounding box center [203, 113] width 64 height 16
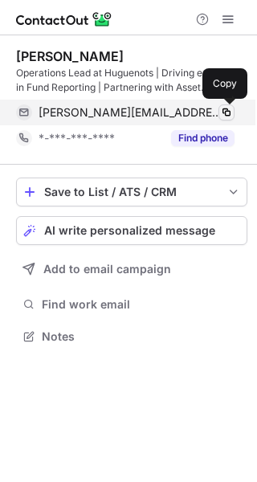
click at [230, 111] on span at bounding box center [226, 112] width 13 height 13
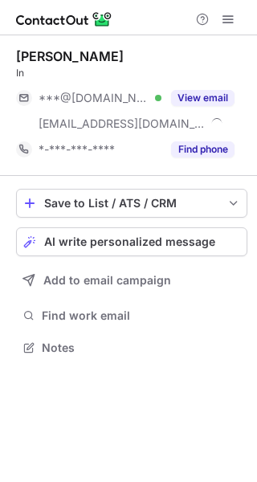
scroll to position [337, 257]
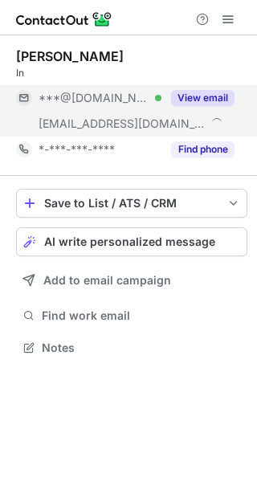
click at [205, 99] on button "View email" at bounding box center [203, 98] width 64 height 16
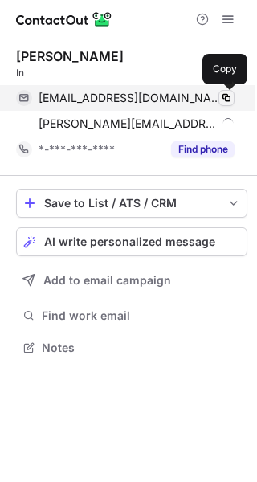
click at [226, 100] on span at bounding box center [226, 98] width 13 height 13
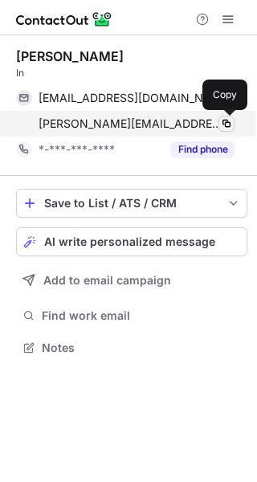
click at [226, 123] on span at bounding box center [226, 123] width 13 height 13
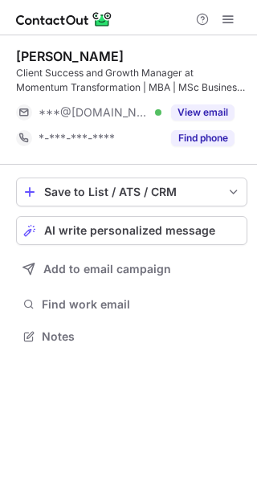
scroll to position [326, 257]
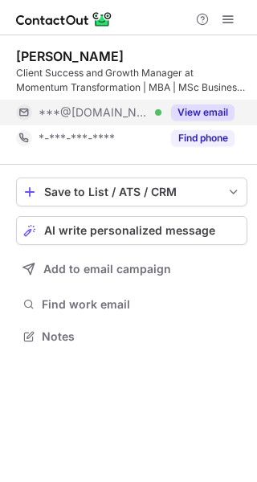
click at [213, 112] on button "View email" at bounding box center [203, 113] width 64 height 16
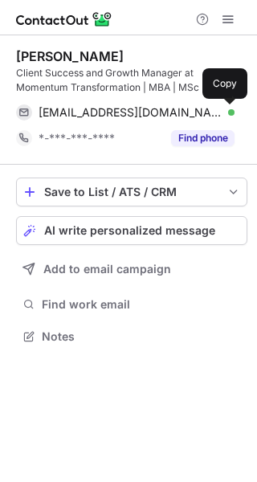
click at [224, 113] on span at bounding box center [226, 112] width 13 height 13
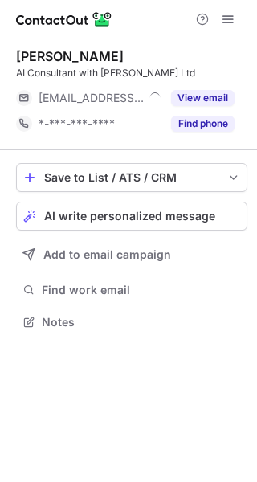
scroll to position [311, 257]
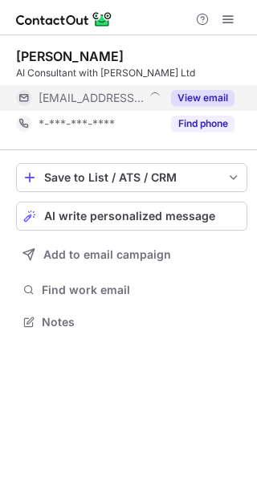
click at [215, 99] on button "View email" at bounding box center [203, 98] width 64 height 16
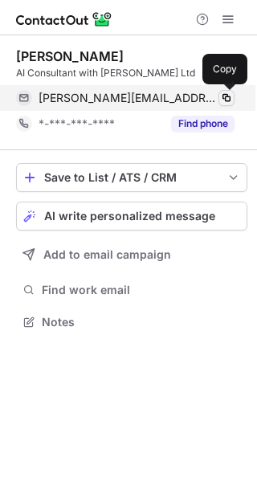
click at [227, 98] on span at bounding box center [226, 98] width 13 height 13
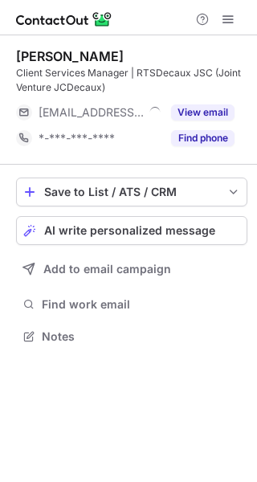
scroll to position [326, 257]
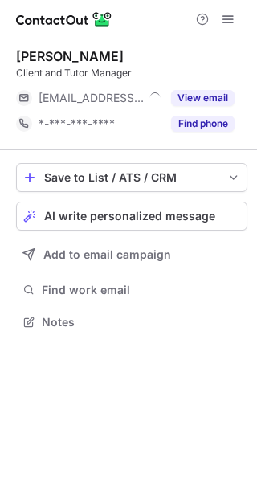
scroll to position [311, 257]
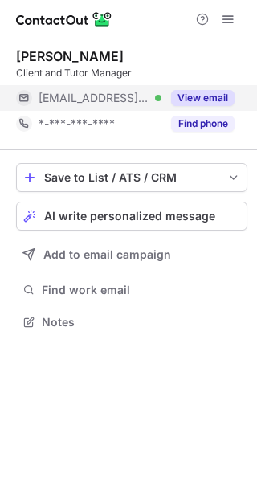
click at [205, 97] on button "View email" at bounding box center [203, 98] width 64 height 16
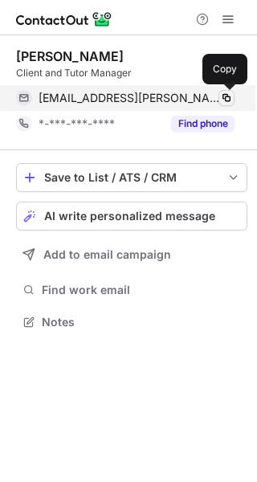
click at [226, 97] on span at bounding box center [226, 98] width 13 height 13
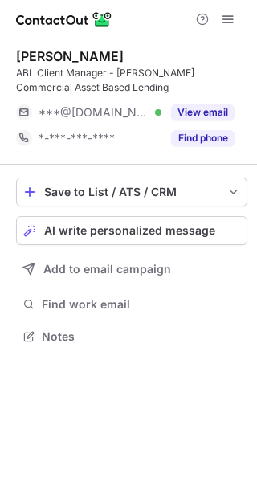
scroll to position [326, 257]
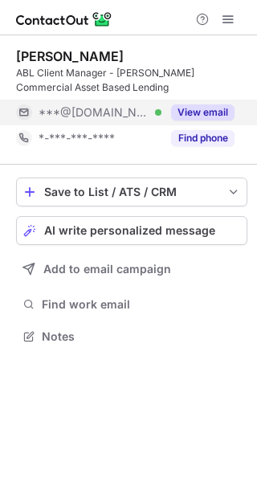
click at [215, 110] on button "View email" at bounding box center [203, 113] width 64 height 16
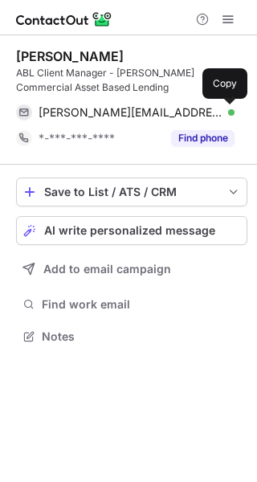
click at [230, 113] on span at bounding box center [226, 112] width 13 height 13
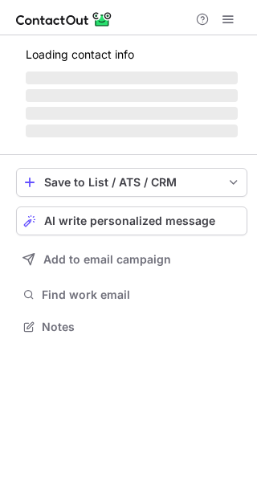
scroll to position [337, 257]
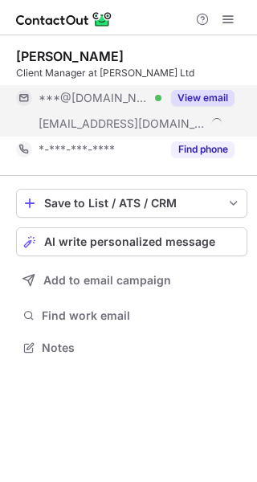
click at [213, 96] on button "View email" at bounding box center [203, 98] width 64 height 16
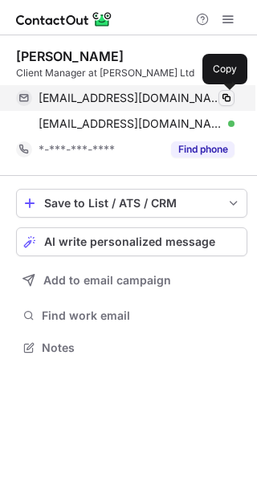
click at [226, 96] on span at bounding box center [226, 98] width 13 height 13
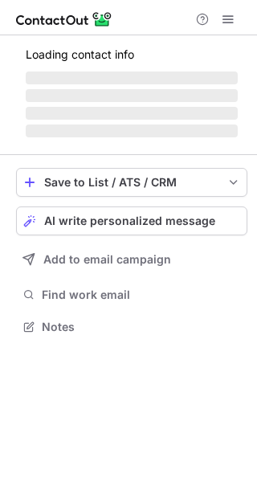
scroll to position [311, 257]
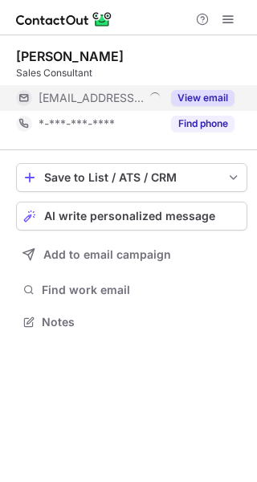
click at [207, 96] on button "View email" at bounding box center [203, 98] width 64 height 16
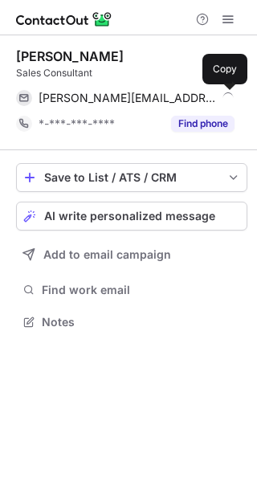
click at [225, 100] on span at bounding box center [226, 98] width 13 height 13
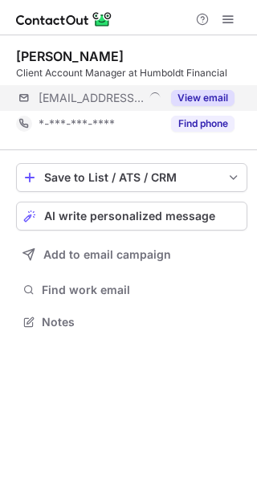
scroll to position [311, 257]
click at [206, 96] on button "View email" at bounding box center [203, 98] width 64 height 16
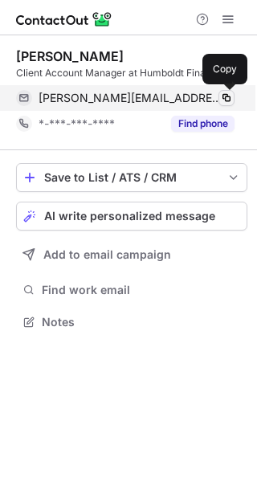
click at [223, 96] on span at bounding box center [226, 98] width 13 height 13
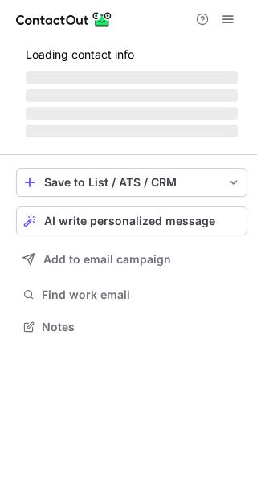
scroll to position [311, 257]
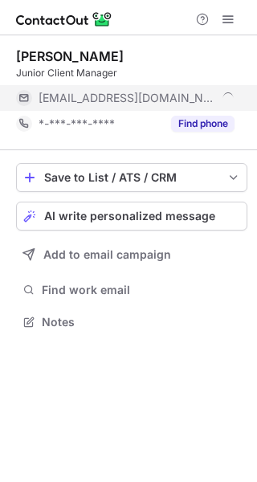
scroll to position [311, 257]
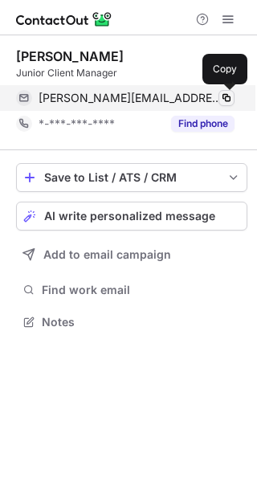
click at [223, 97] on span at bounding box center [226, 98] width 13 height 13
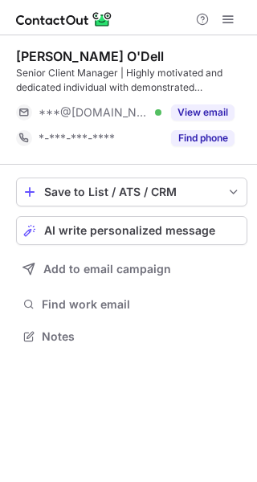
scroll to position [326, 257]
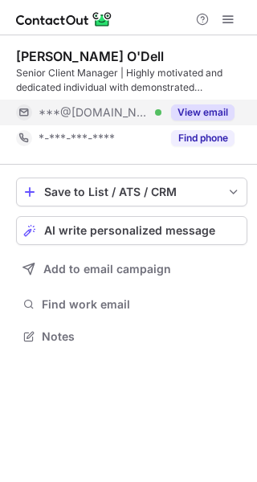
click at [206, 113] on button "View email" at bounding box center [203, 113] width 64 height 16
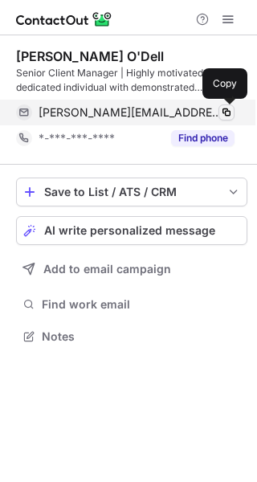
click at [228, 111] on span at bounding box center [226, 112] width 13 height 13
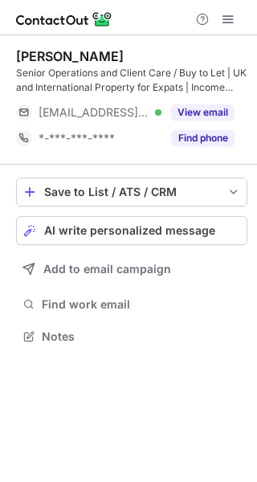
scroll to position [326, 257]
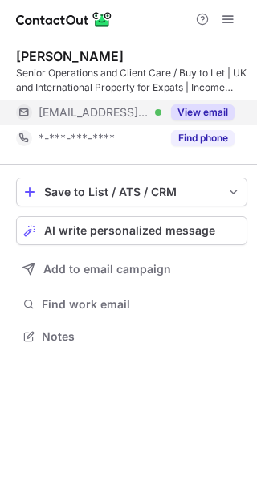
click at [216, 117] on button "View email" at bounding box center [203, 113] width 64 height 16
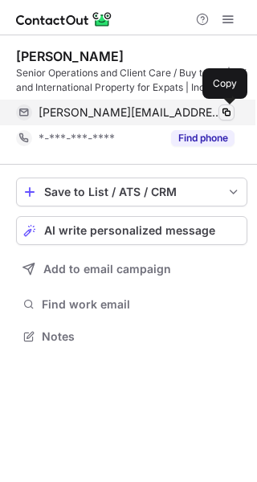
click at [224, 113] on span at bounding box center [226, 112] width 13 height 13
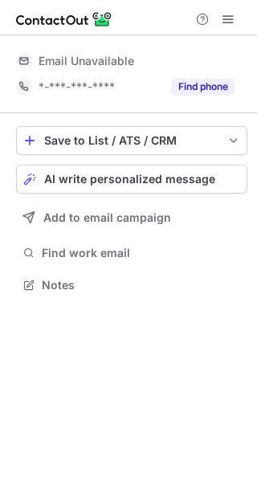
scroll to position [274, 257]
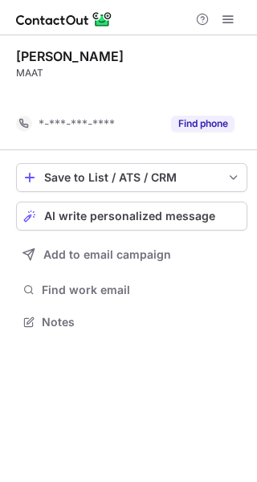
scroll to position [285, 257]
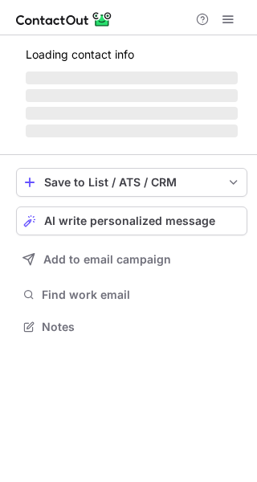
scroll to position [311, 257]
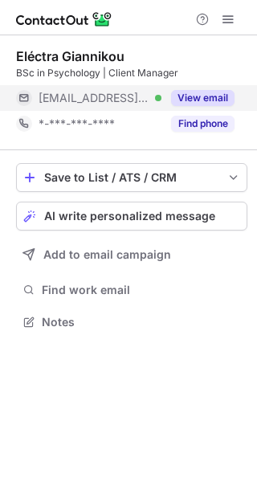
click at [206, 99] on button "View email" at bounding box center [203, 98] width 64 height 16
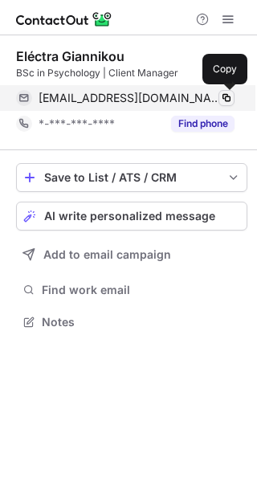
click at [226, 99] on span at bounding box center [226, 98] width 13 height 13
